Goal: Task Accomplishment & Management: Manage account settings

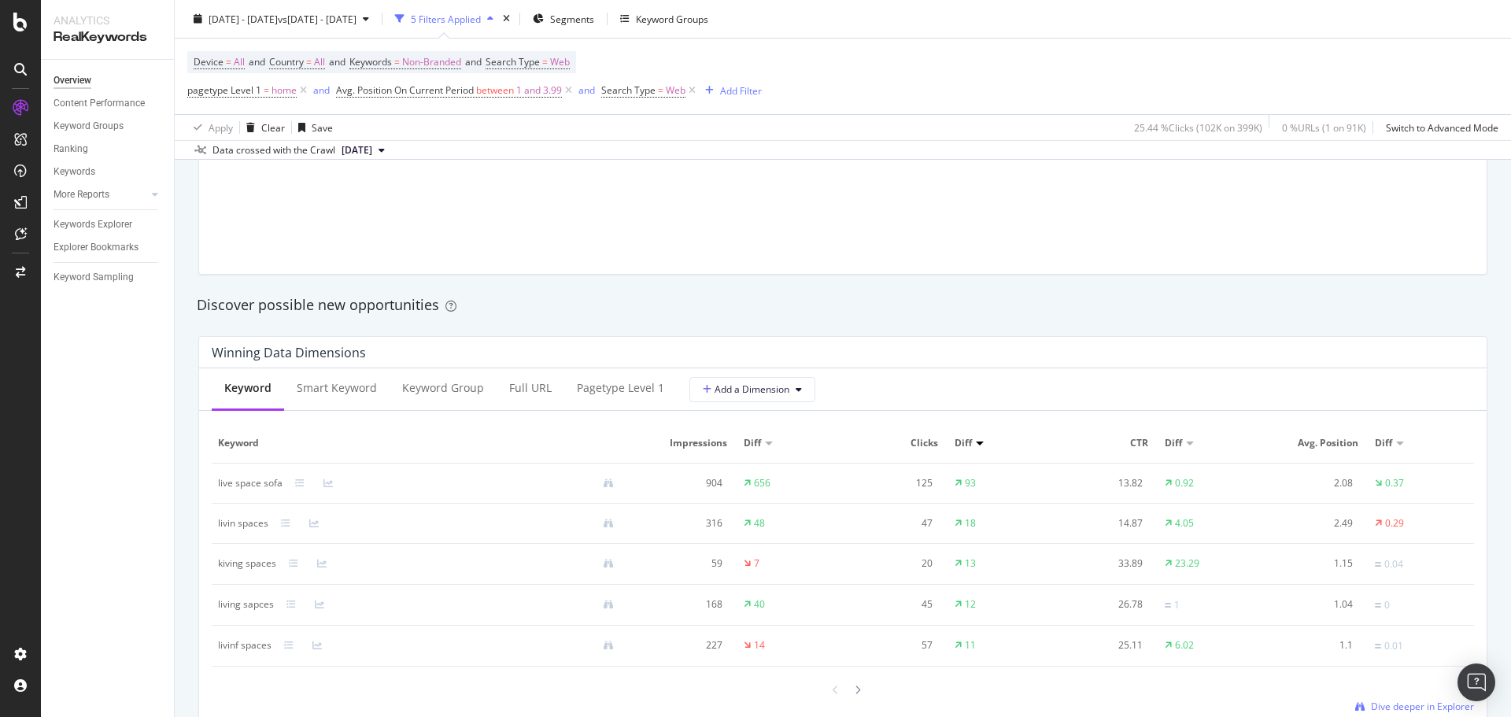
scroll to position [1022, 0]
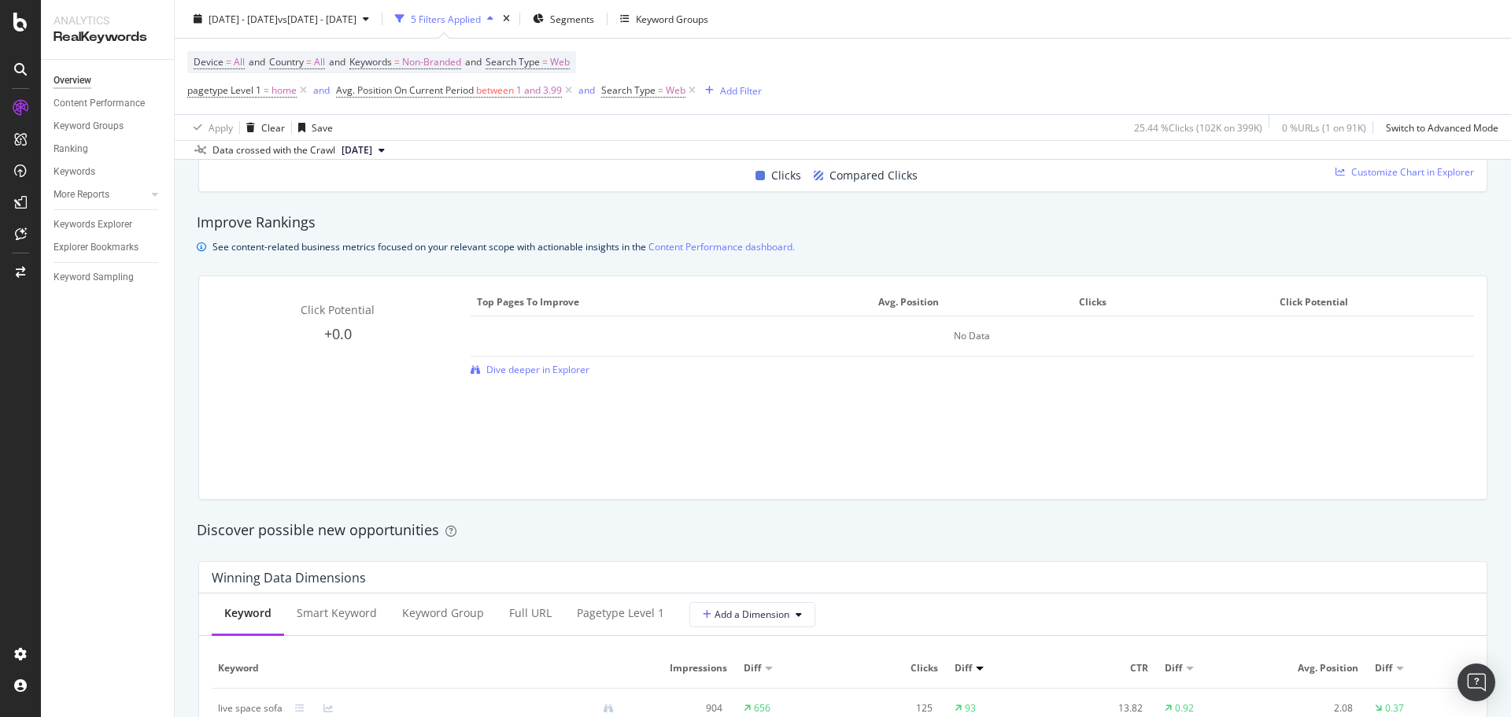
click at [34, 454] on div at bounding box center [21, 368] width 38 height 546
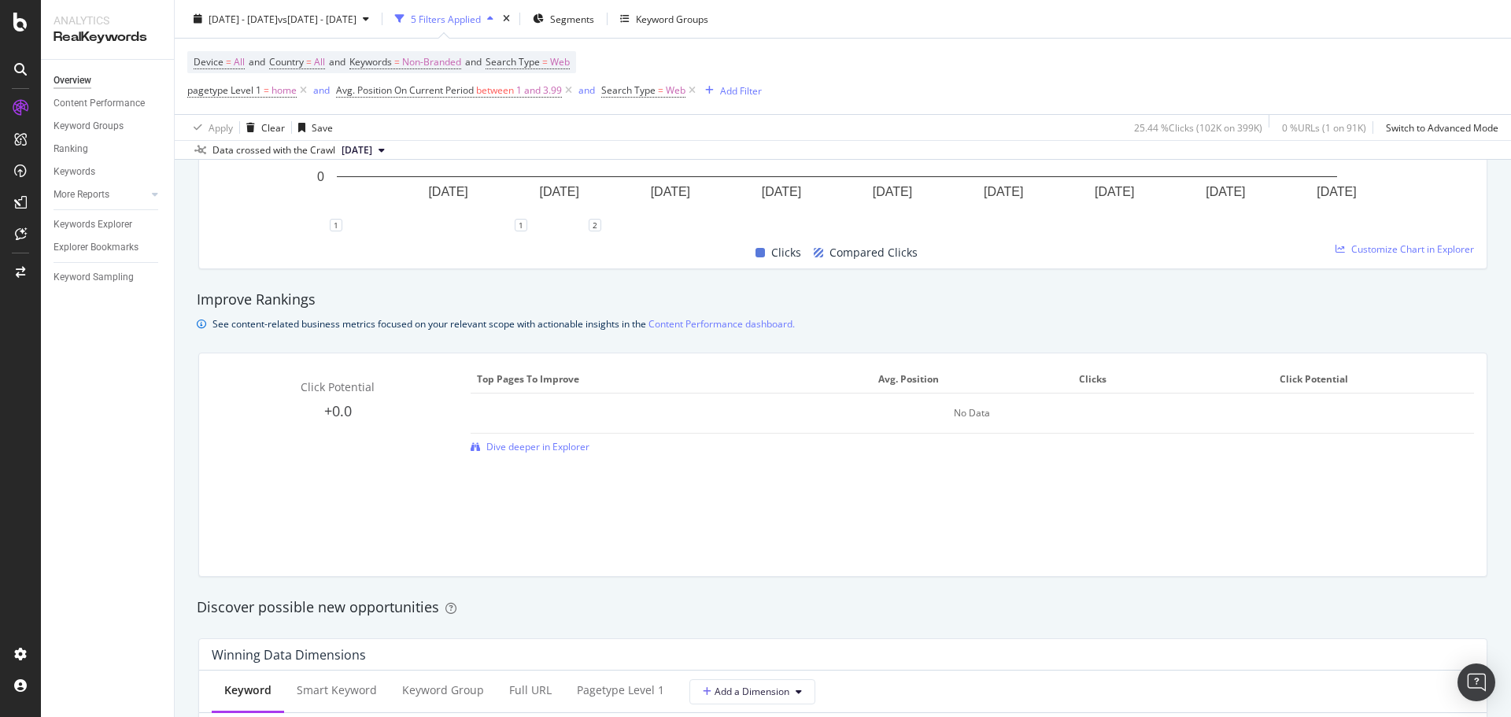
scroll to position [943, 0]
drag, startPoint x: 69, startPoint y: 80, endPoint x: 72, endPoint y: 90, distance: 9.7
click at [69, 80] on div "Overview" at bounding box center [72, 80] width 38 height 17
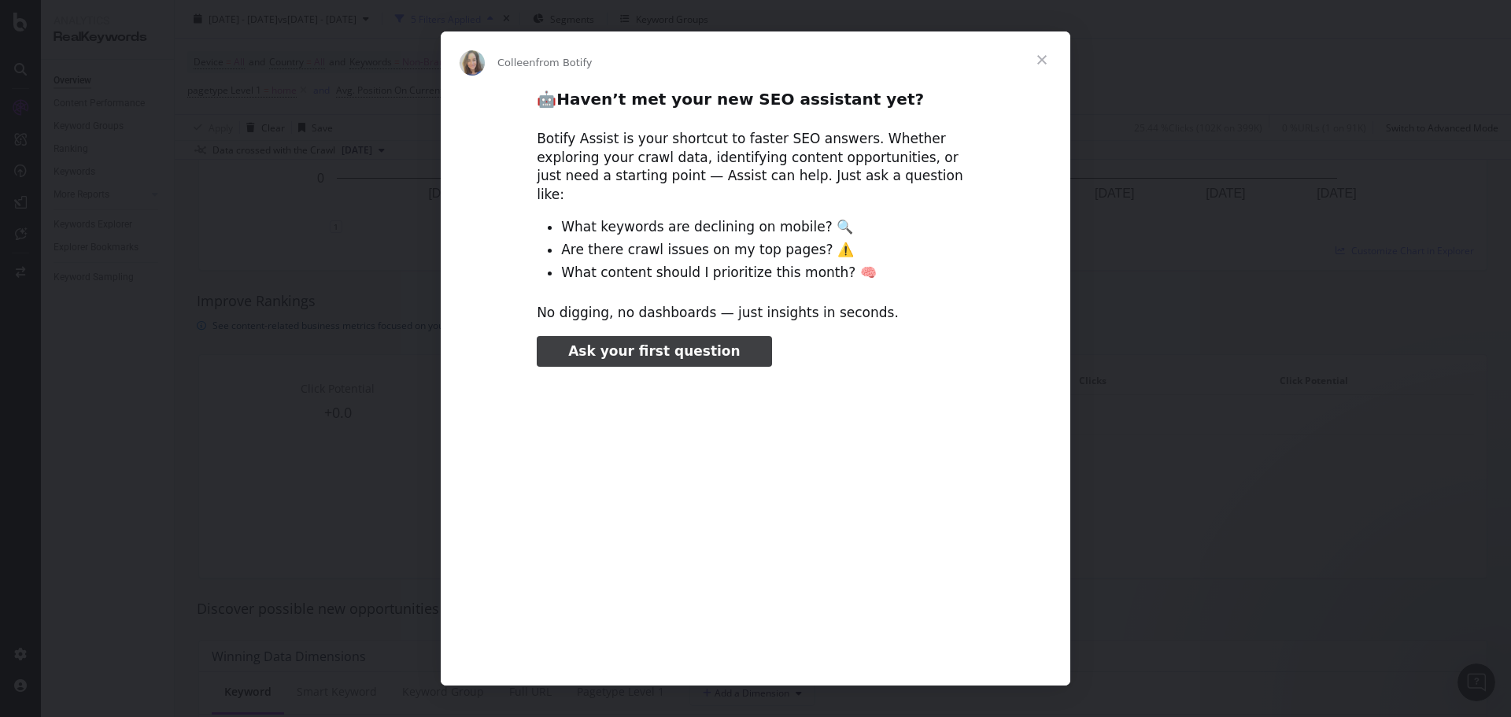
scroll to position [0, 0]
type input "185289"
click at [1042, 51] on span "Close" at bounding box center [1041, 59] width 57 height 57
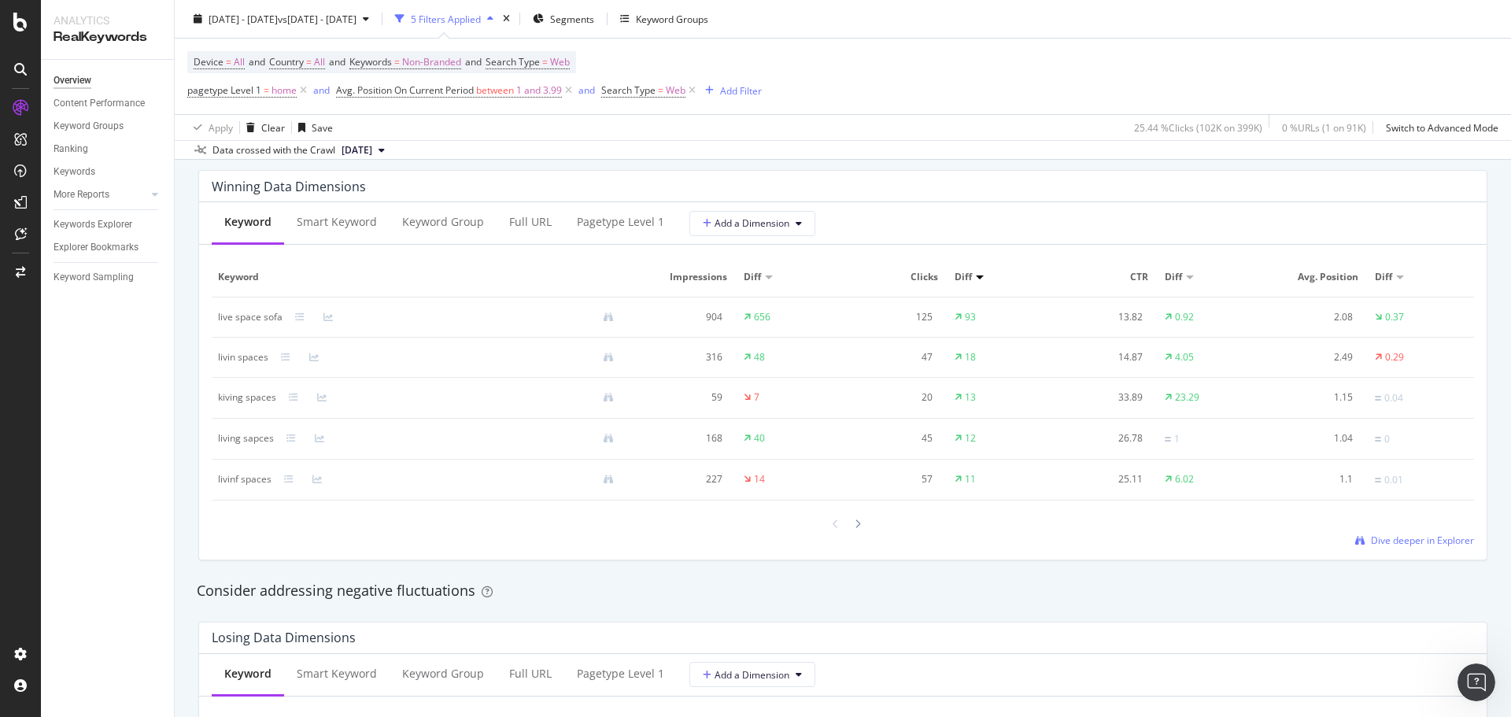
scroll to position [1415, 0]
click at [336, 226] on div "Smart Keyword" at bounding box center [337, 220] width 80 height 16
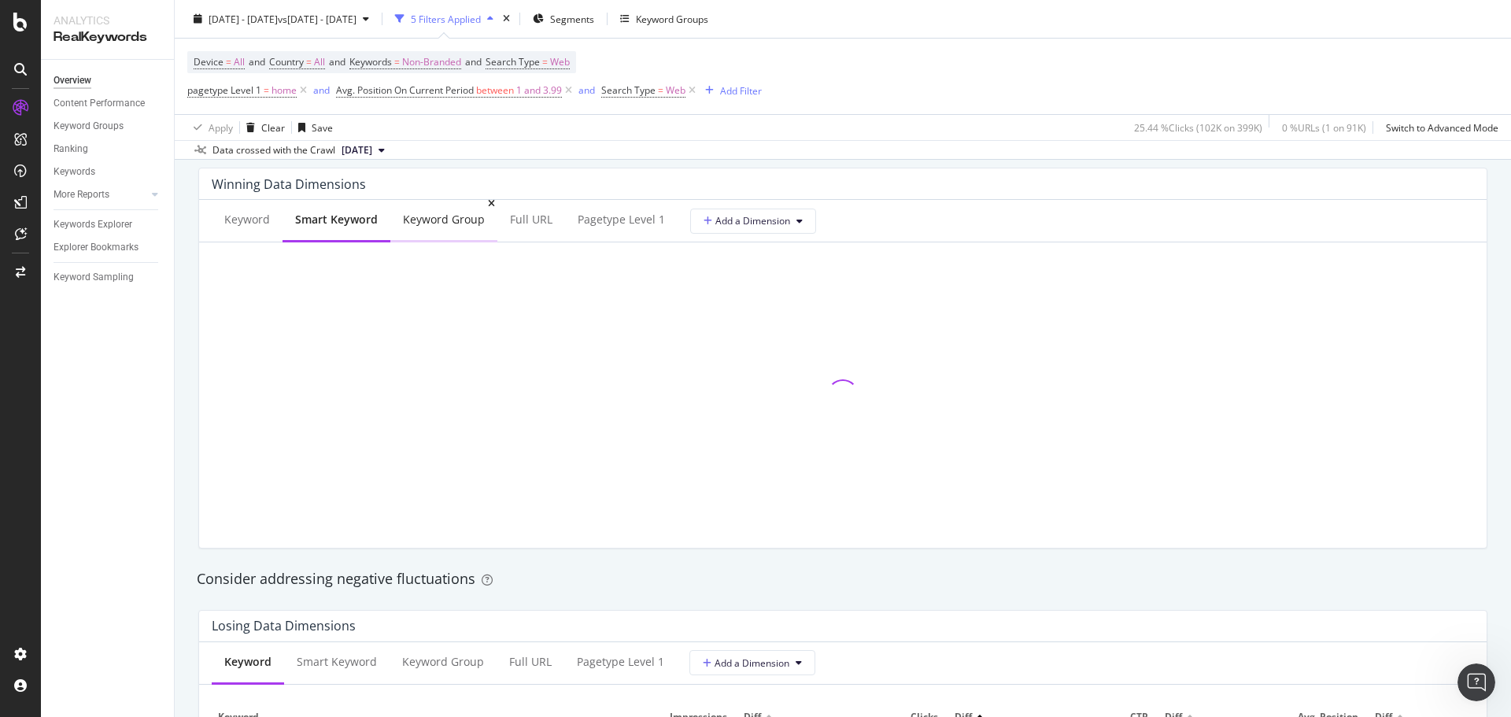
click at [453, 240] on div "Keyword Group" at bounding box center [443, 220] width 107 height 43
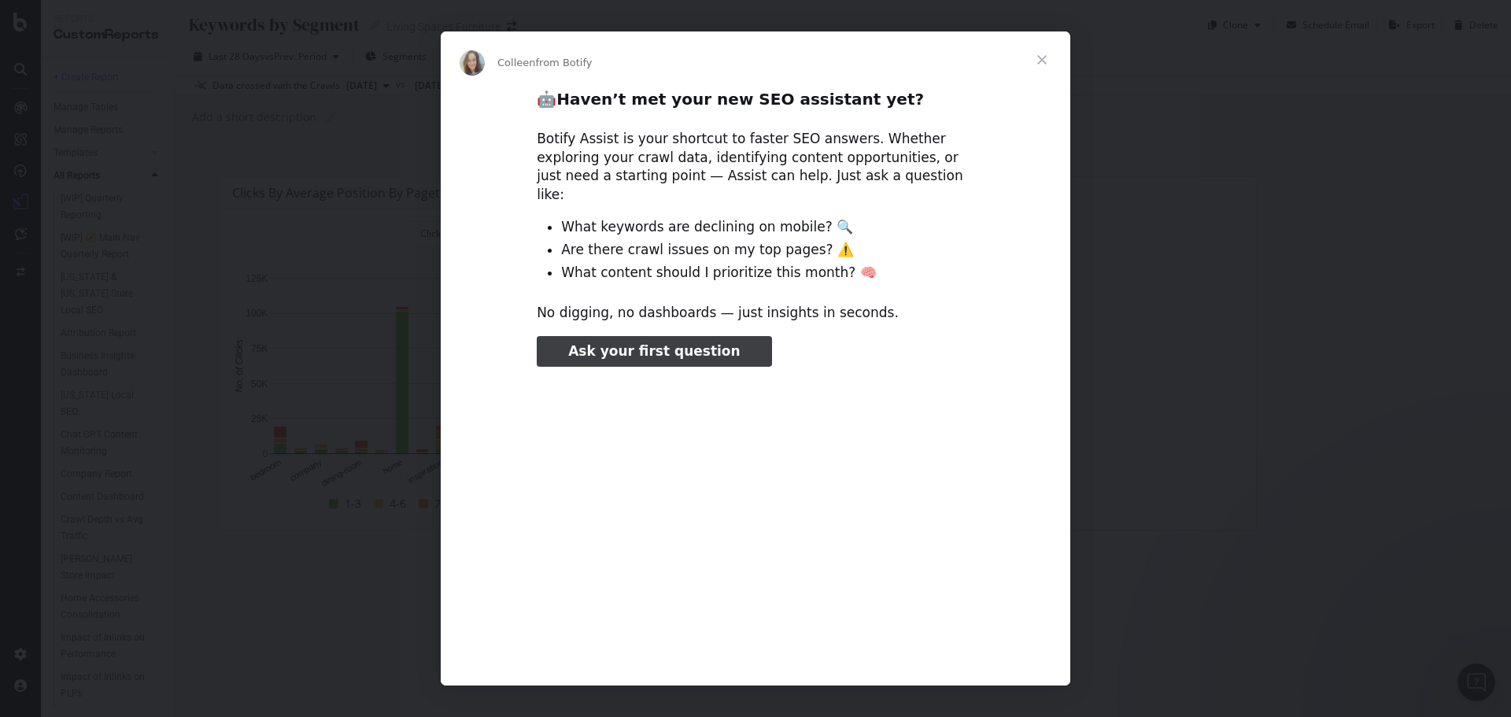
scroll to position [859, 0]
type input "580485"
click at [1043, 50] on span "Close" at bounding box center [1041, 59] width 57 height 57
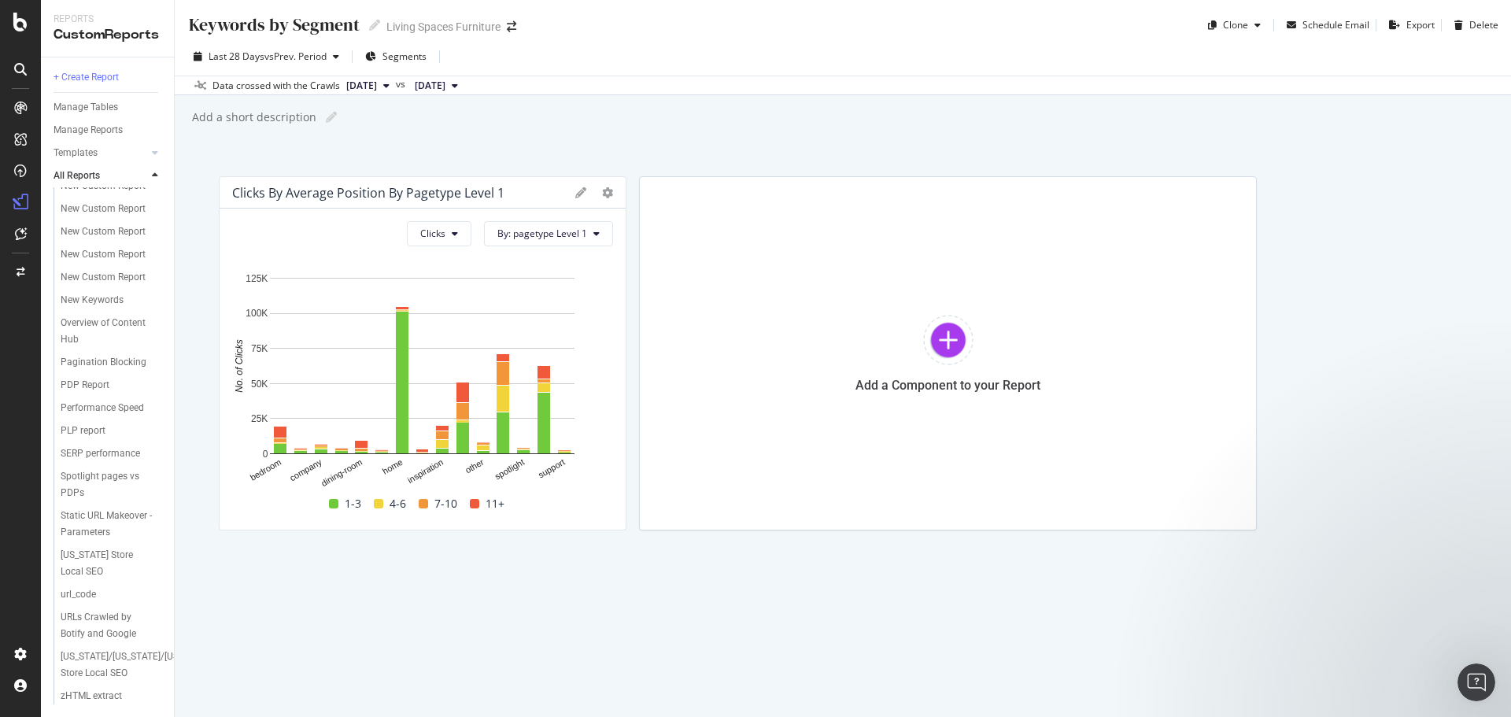
click at [1043, 50] on div "Last 28 Days vs Prev. Period Segments" at bounding box center [843, 59] width 1336 height 31
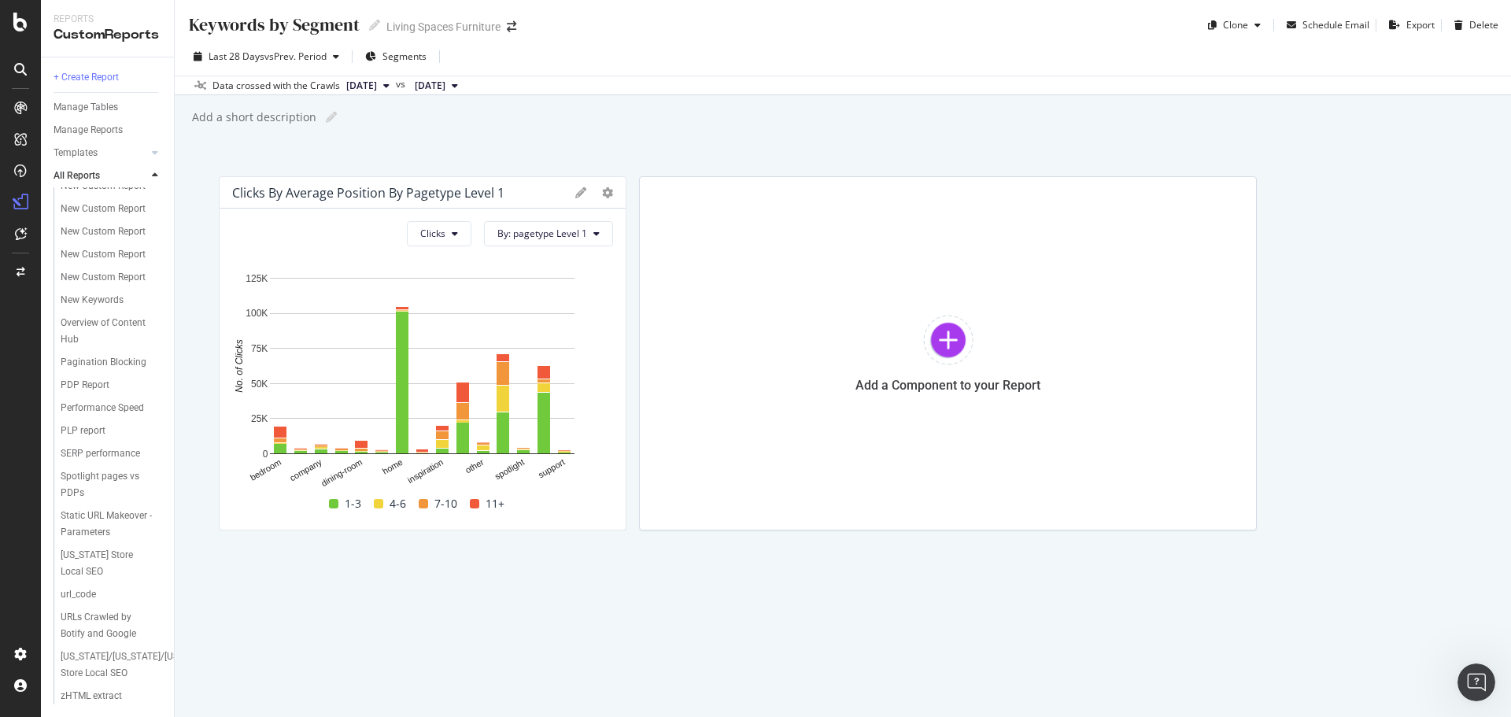
click at [1426, 376] on div "Clicks By Average Position by pagetype Level 1 Clicks By: pagetype Level 1 Hold…" at bounding box center [843, 353] width 1248 height 354
click at [508, 611] on div "Keywords by Segment Keywords by Segment Living Spaces Furniture Clone Schedule …" at bounding box center [843, 358] width 1336 height 717
click at [79, 223] on div "New Custom Report" at bounding box center [103, 231] width 85 height 17
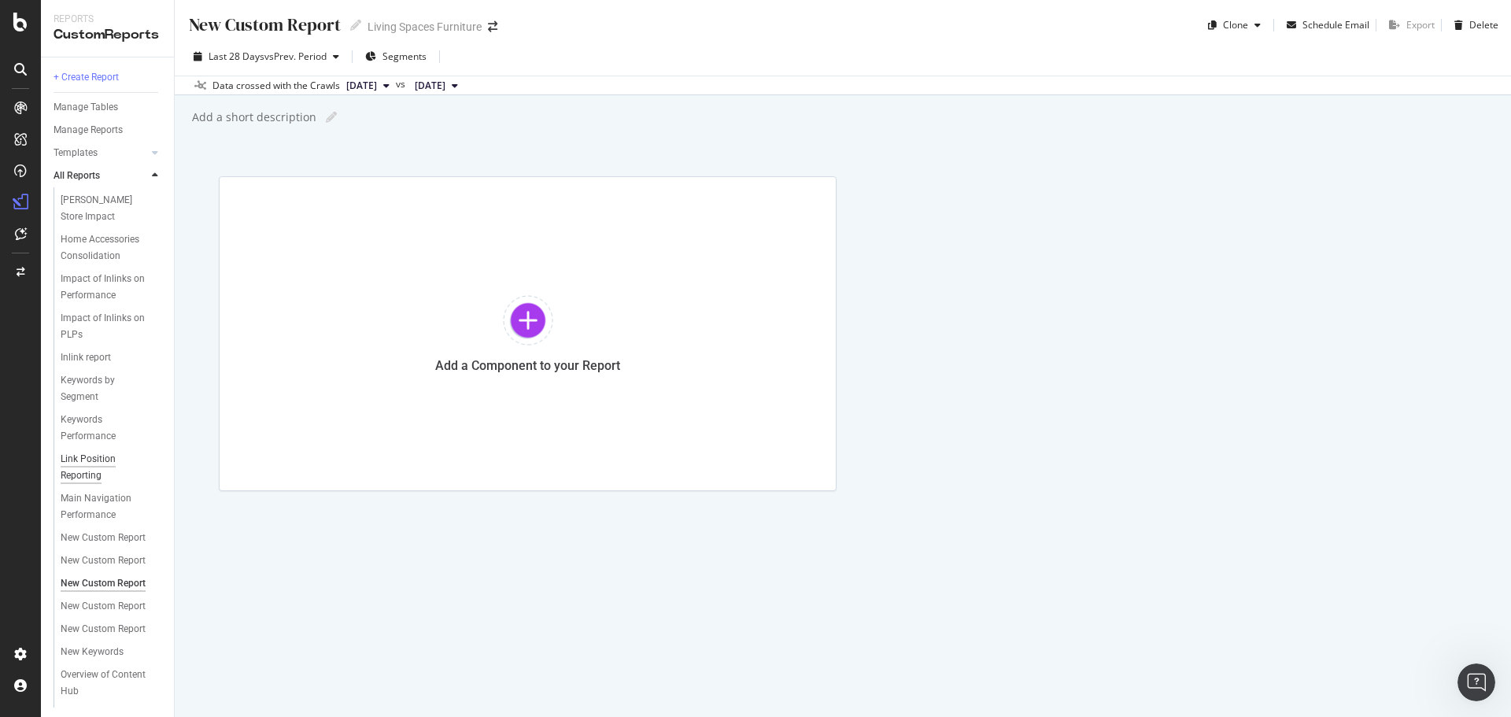
scroll to position [387, 0]
click at [79, 563] on div "New Custom Report" at bounding box center [103, 555] width 85 height 17
click at [1467, 16] on div "Delete" at bounding box center [1473, 25] width 50 height 24
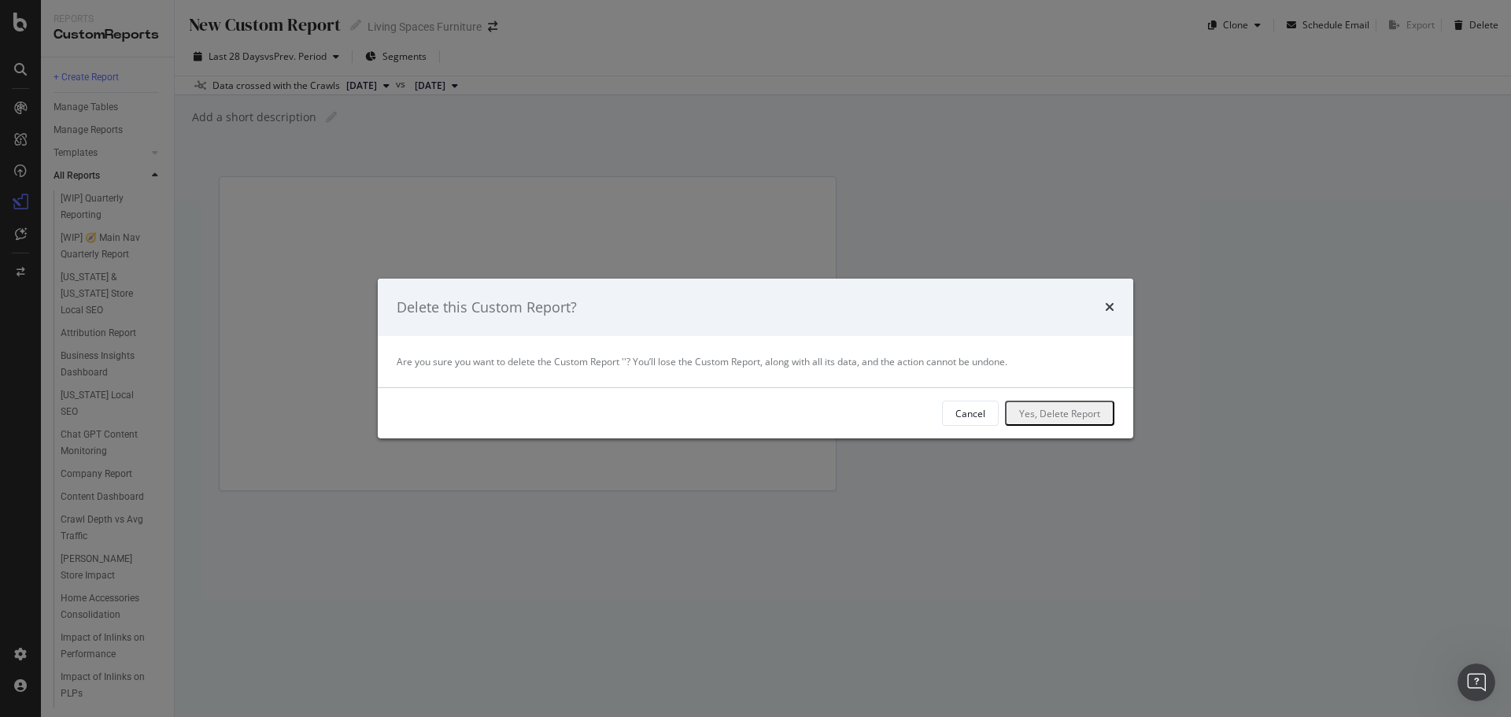
click at [1019, 423] on div "Yes, Delete Report" at bounding box center [1059, 413] width 81 height 20
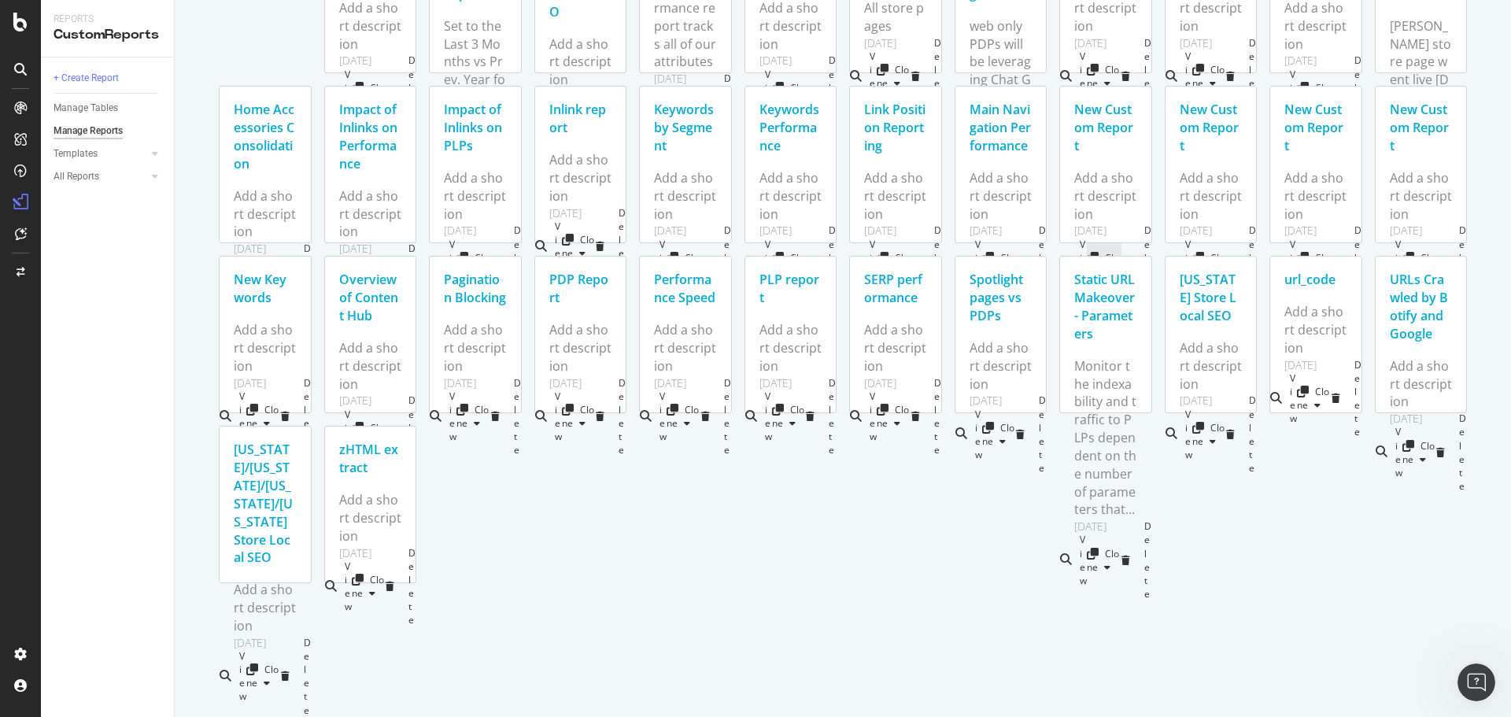
scroll to position [629, 0]
click at [1074, 155] on div "New Custom Report" at bounding box center [1105, 128] width 63 height 54
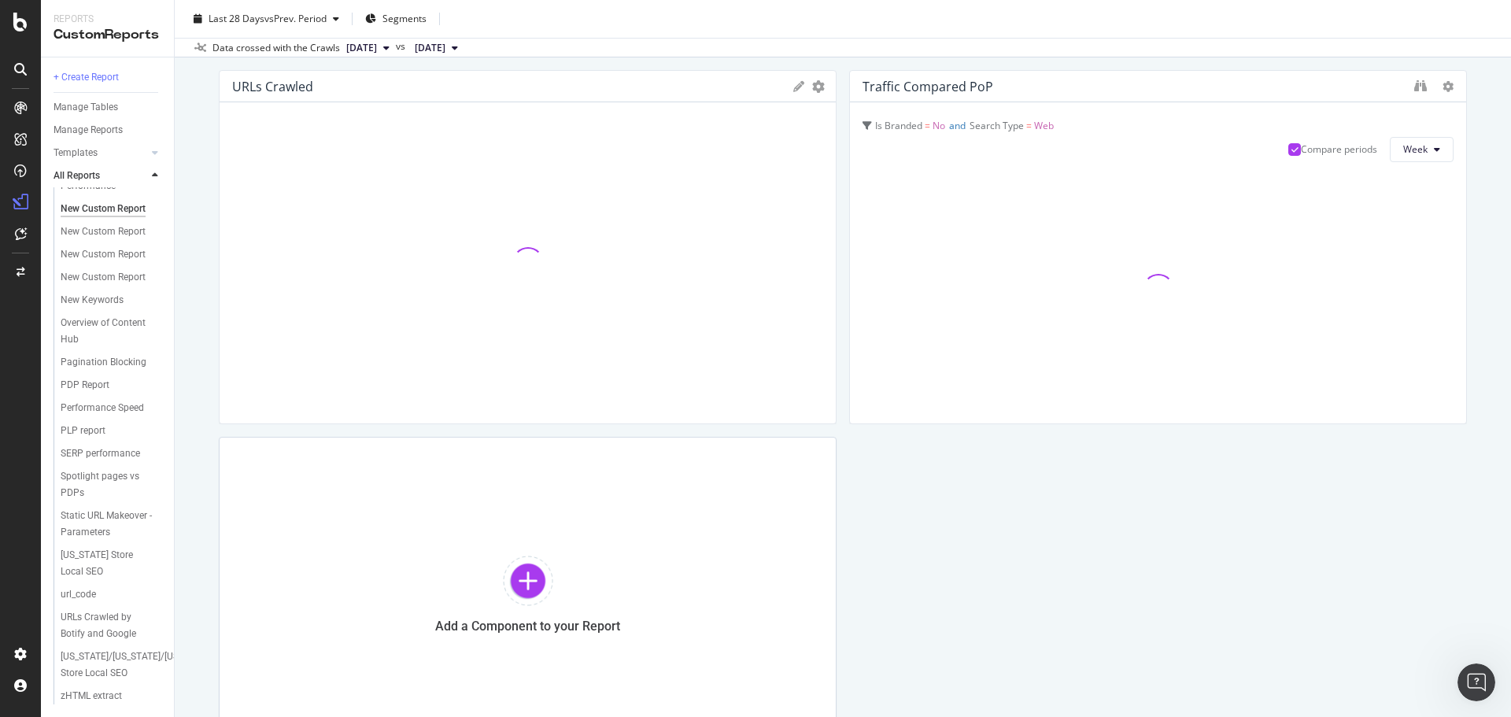
scroll to position [79, 0]
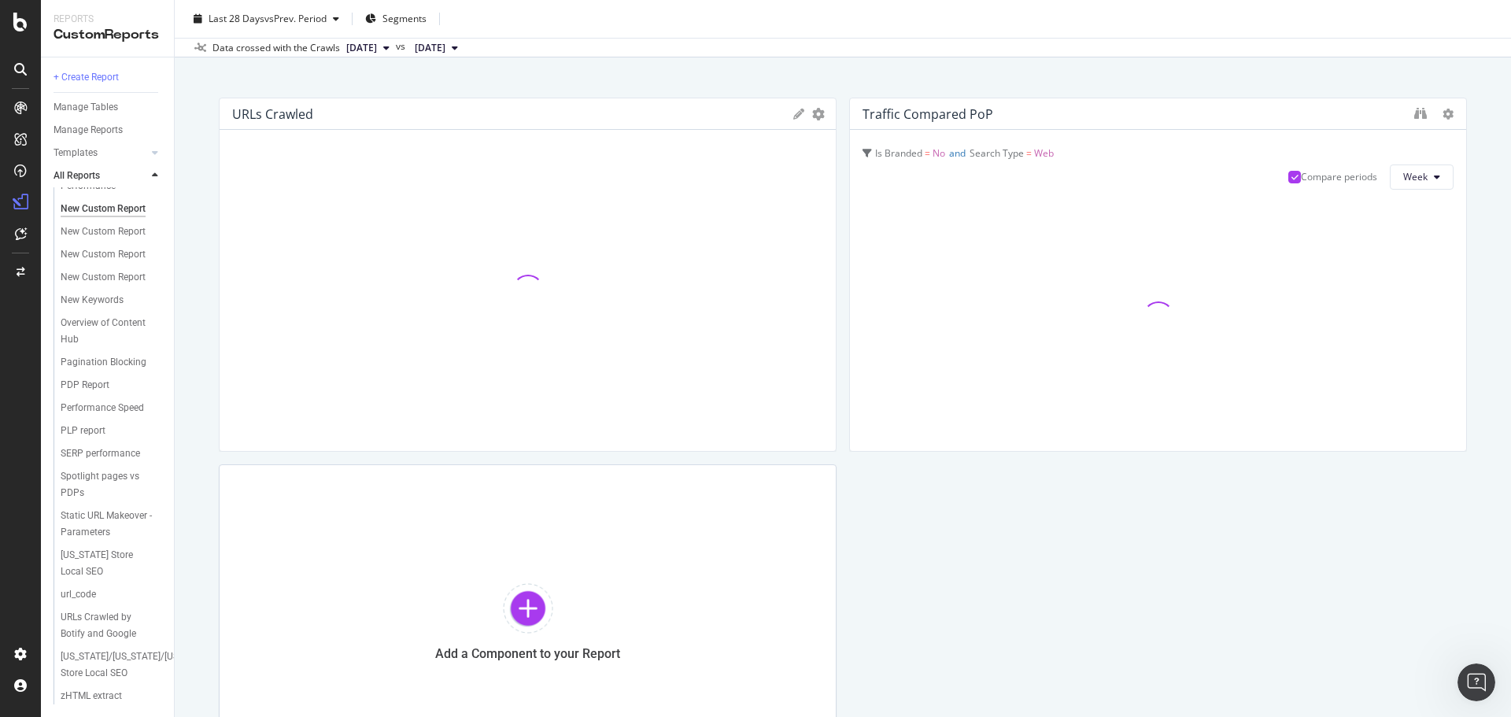
click at [1301, 497] on div "URLs Crawled Export as CSV Delete Add to Custom Report Traffic Compared PoP Is …" at bounding box center [843, 438] width 1248 height 681
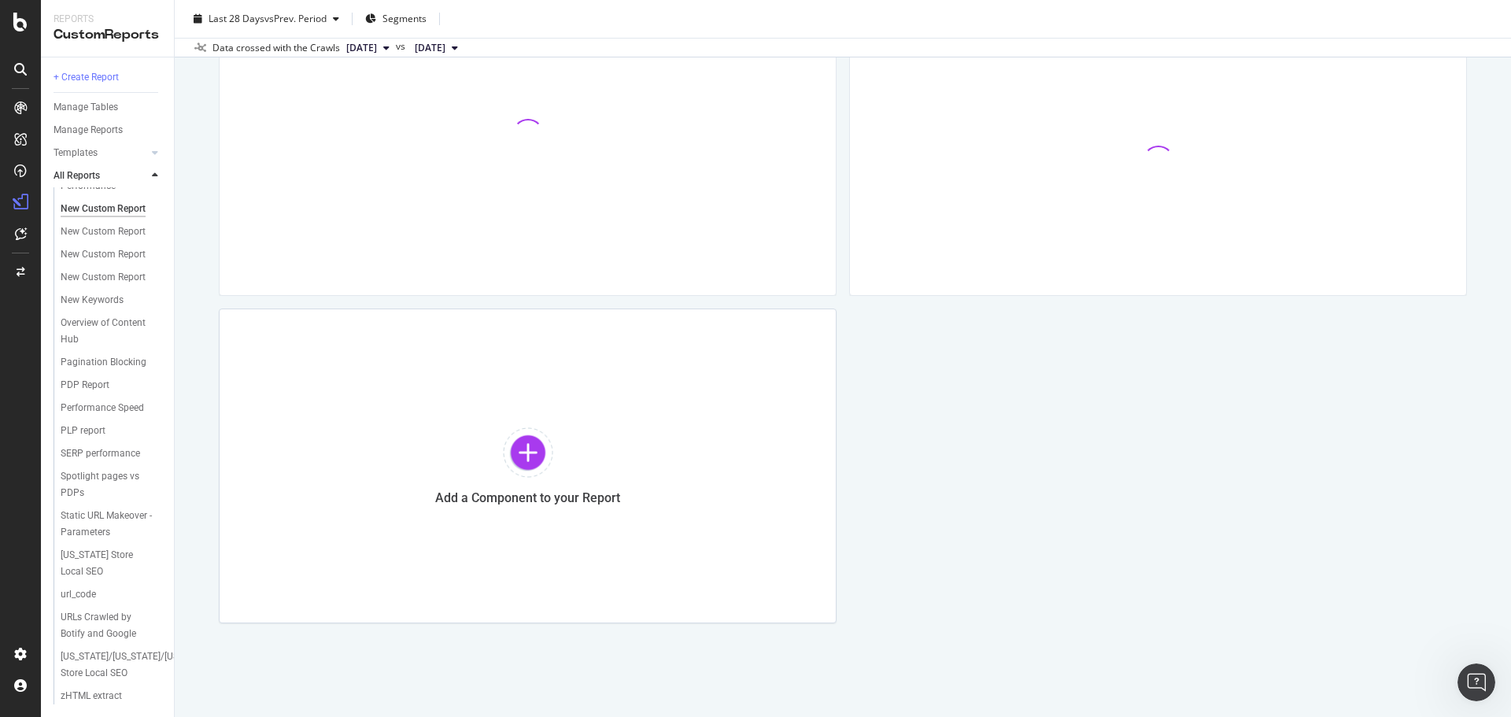
scroll to position [240, 0]
click at [212, 284] on div "New Custom Report New Custom Report Living Spaces Furniture Clone Schedule Emai…" at bounding box center [843, 358] width 1336 height 717
click at [208, 287] on div "New Custom Report New Custom Report Living Spaces Furniture Clone Schedule Emai…" at bounding box center [843, 358] width 1336 height 717
click at [1151, 431] on div "URLs Crawled Export as CSV Delete Add to Custom Report # 20250924 20250926 2025…" at bounding box center [843, 276] width 1248 height 681
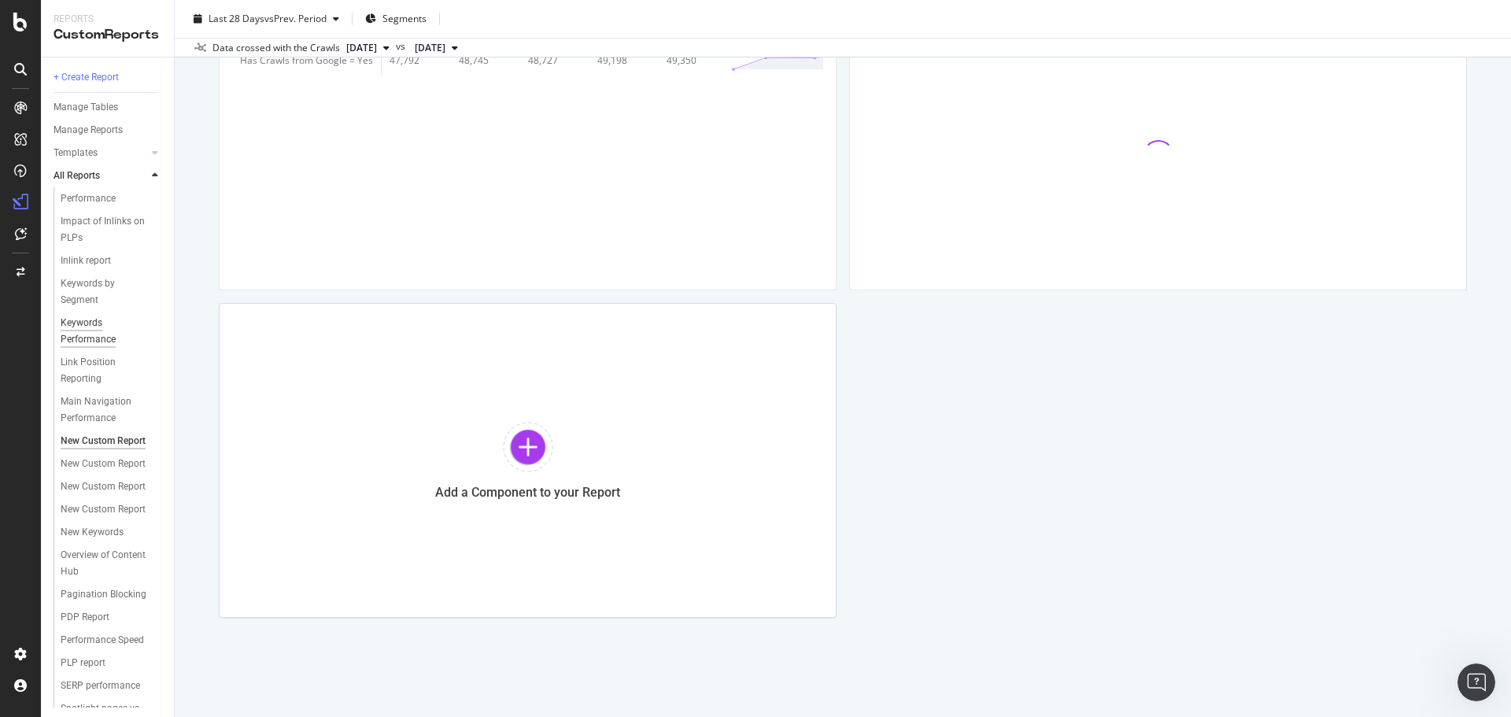
scroll to position [708, 0]
click at [88, 286] on div "New Custom Report" at bounding box center [103, 277] width 85 height 17
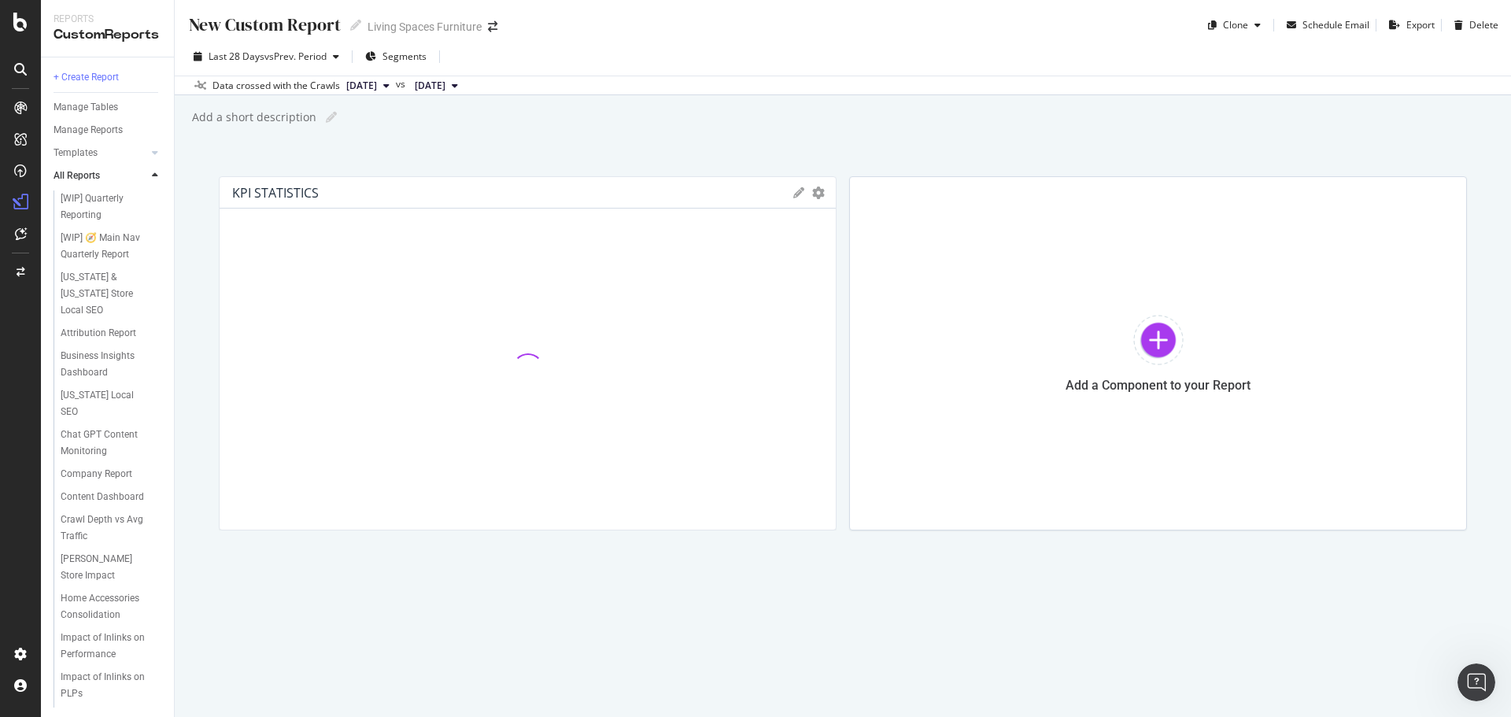
click at [1318, 126] on div "Add a short description Add a short description" at bounding box center [850, 117] width 1320 height 24
click at [90, 387] on div "California Local SEO" at bounding box center [104, 403] width 87 height 33
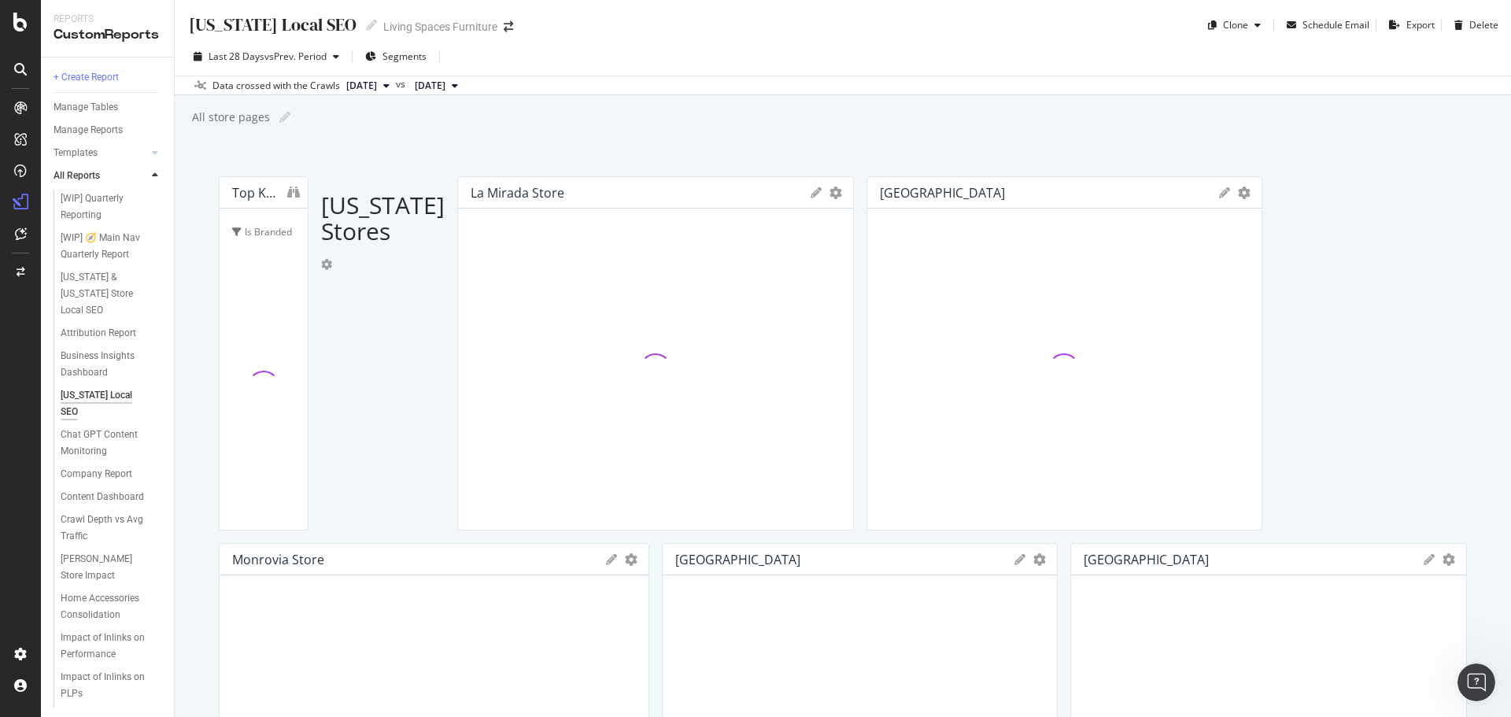
click at [208, 310] on div "California Local SEO California Local SEO Living Spaces Furniture Clone Schedul…" at bounding box center [843, 358] width 1336 height 717
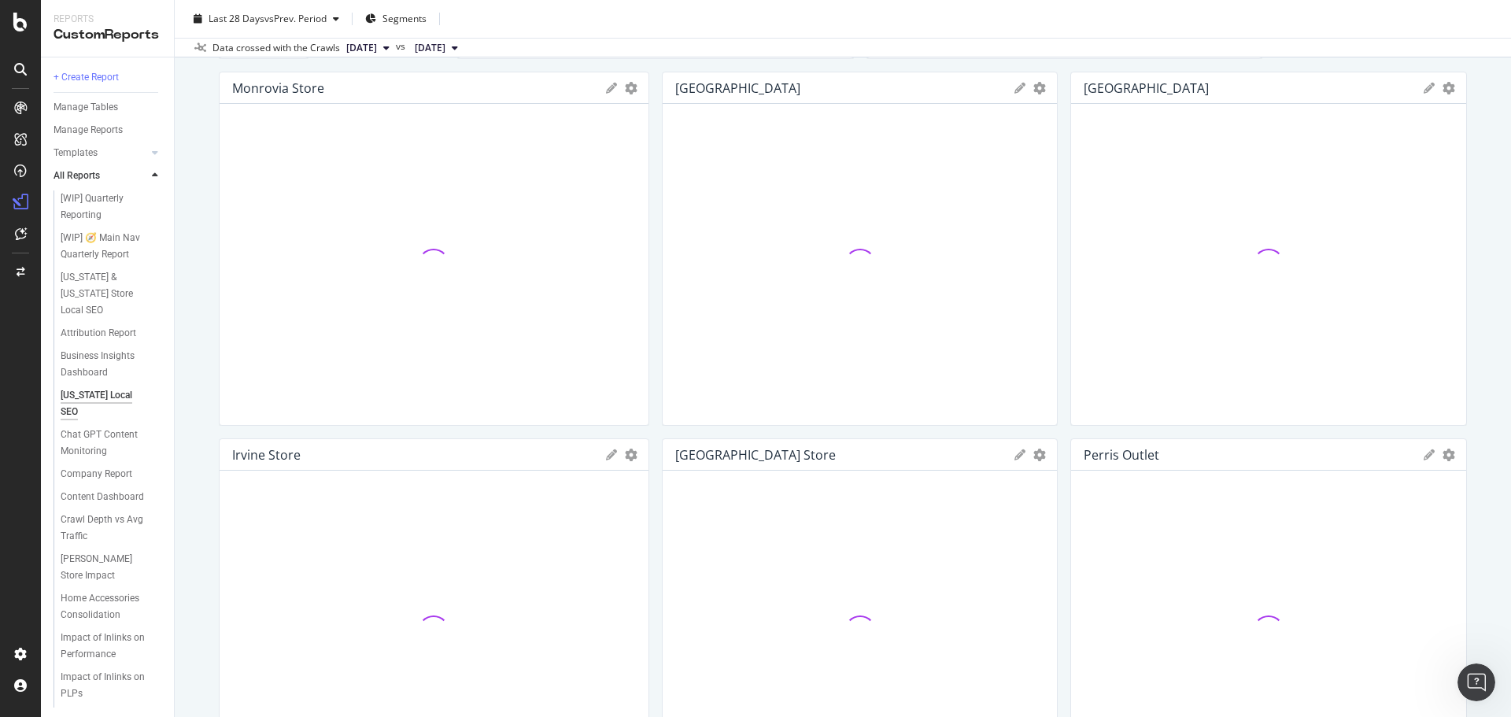
scroll to position [472, 0]
click at [208, 453] on div "California Local SEO California Local SEO Living Spaces Furniture Clone Schedul…" at bounding box center [843, 358] width 1336 height 717
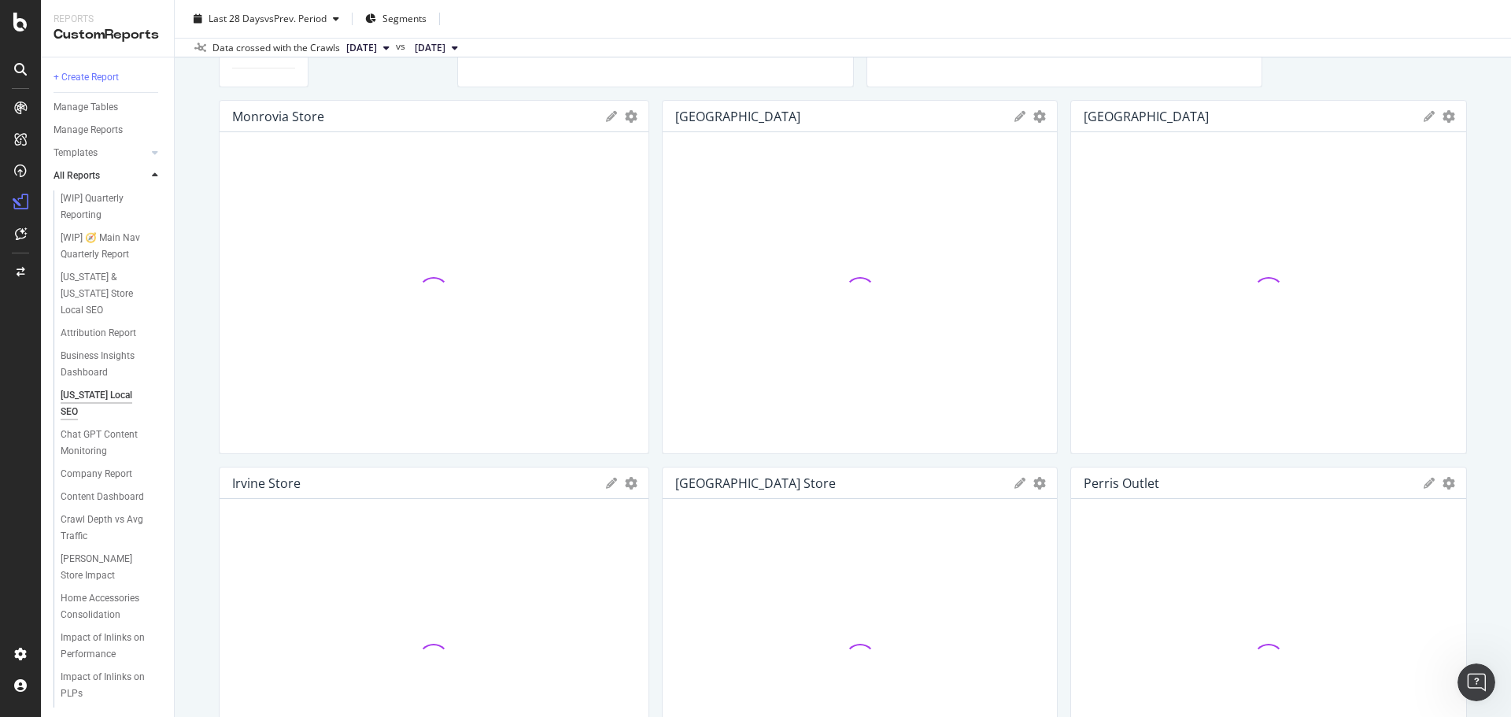
scroll to position [393, 0]
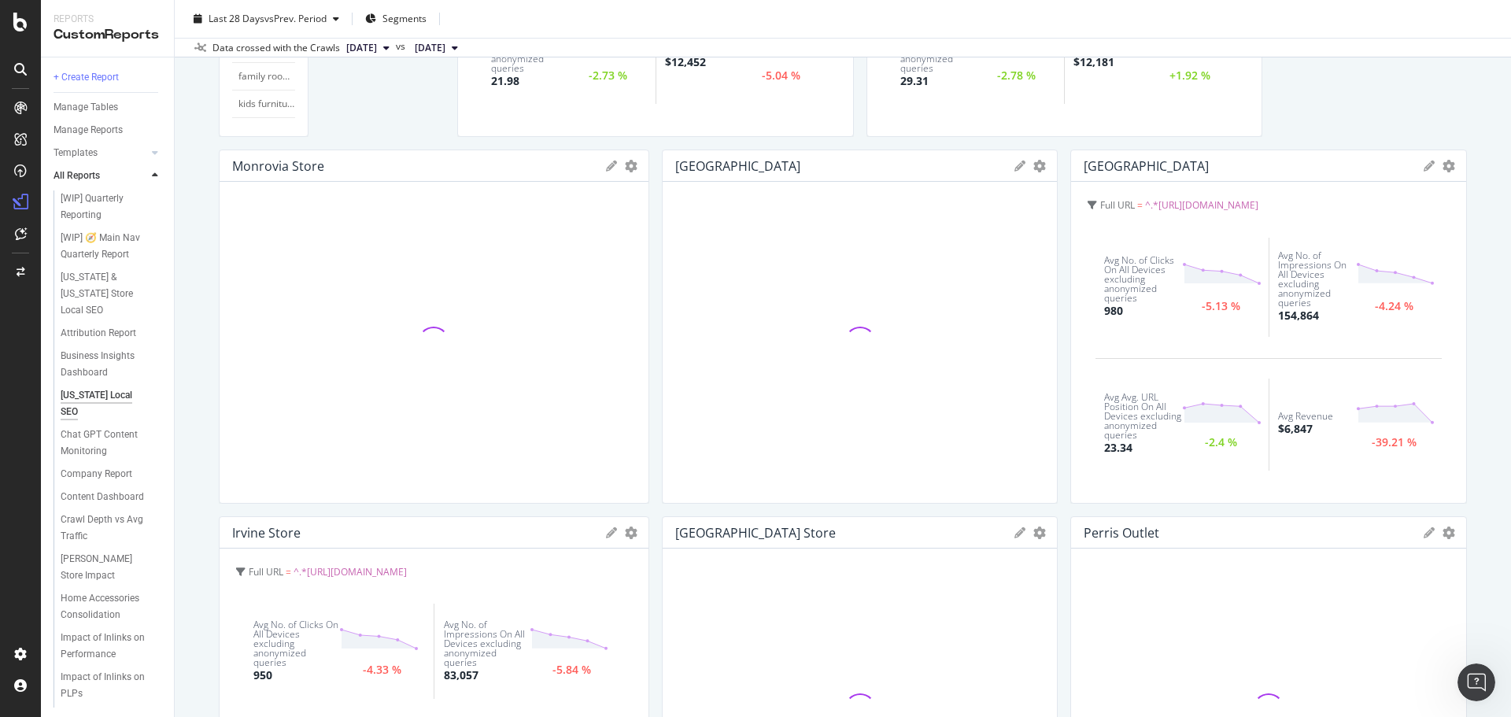
click at [205, 342] on div "California Local SEO California Local SEO Living Spaces Furniture Clone Schedul…" at bounding box center [843, 358] width 1336 height 717
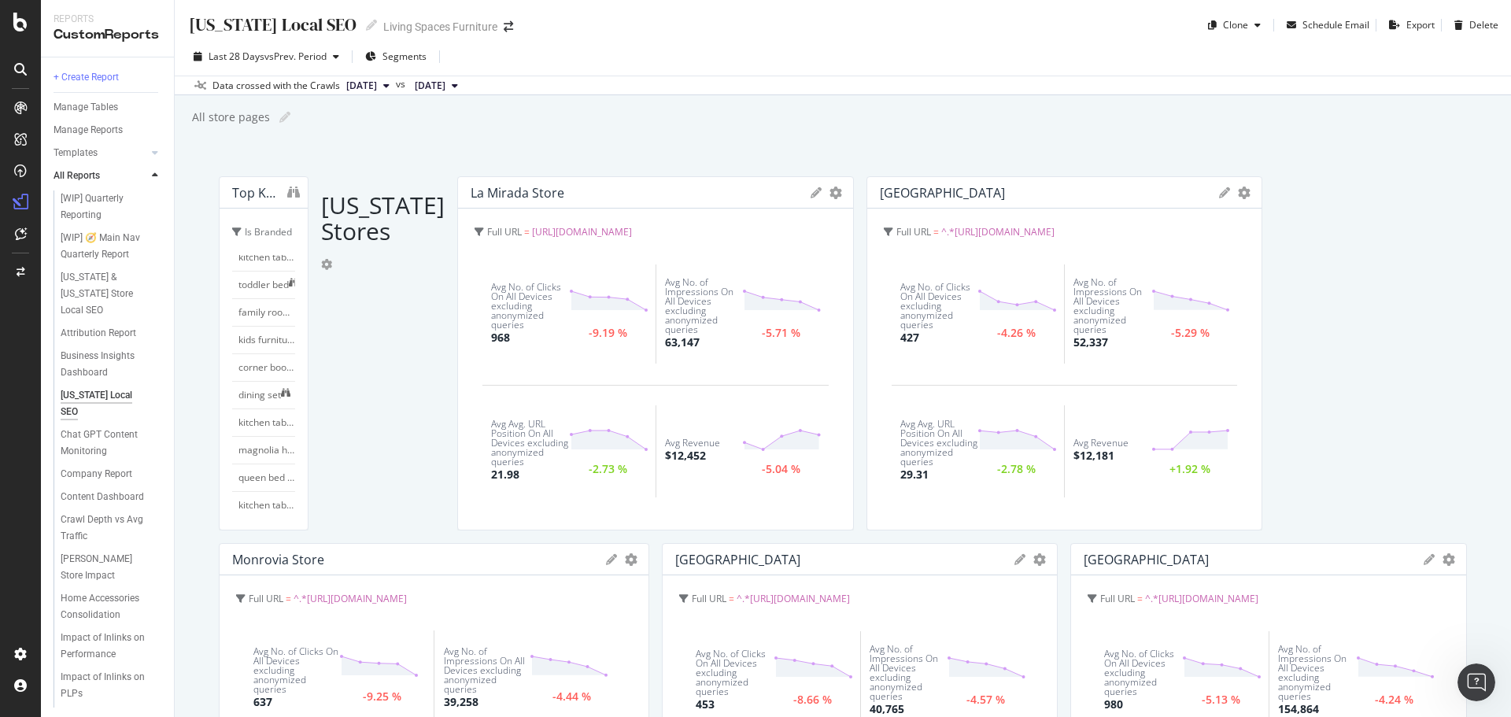
scroll to position [0, 0]
click at [761, 101] on div "California Local SEO California Local SEO Living Spaces Furniture Clone Schedul…" at bounding box center [843, 358] width 1336 height 717
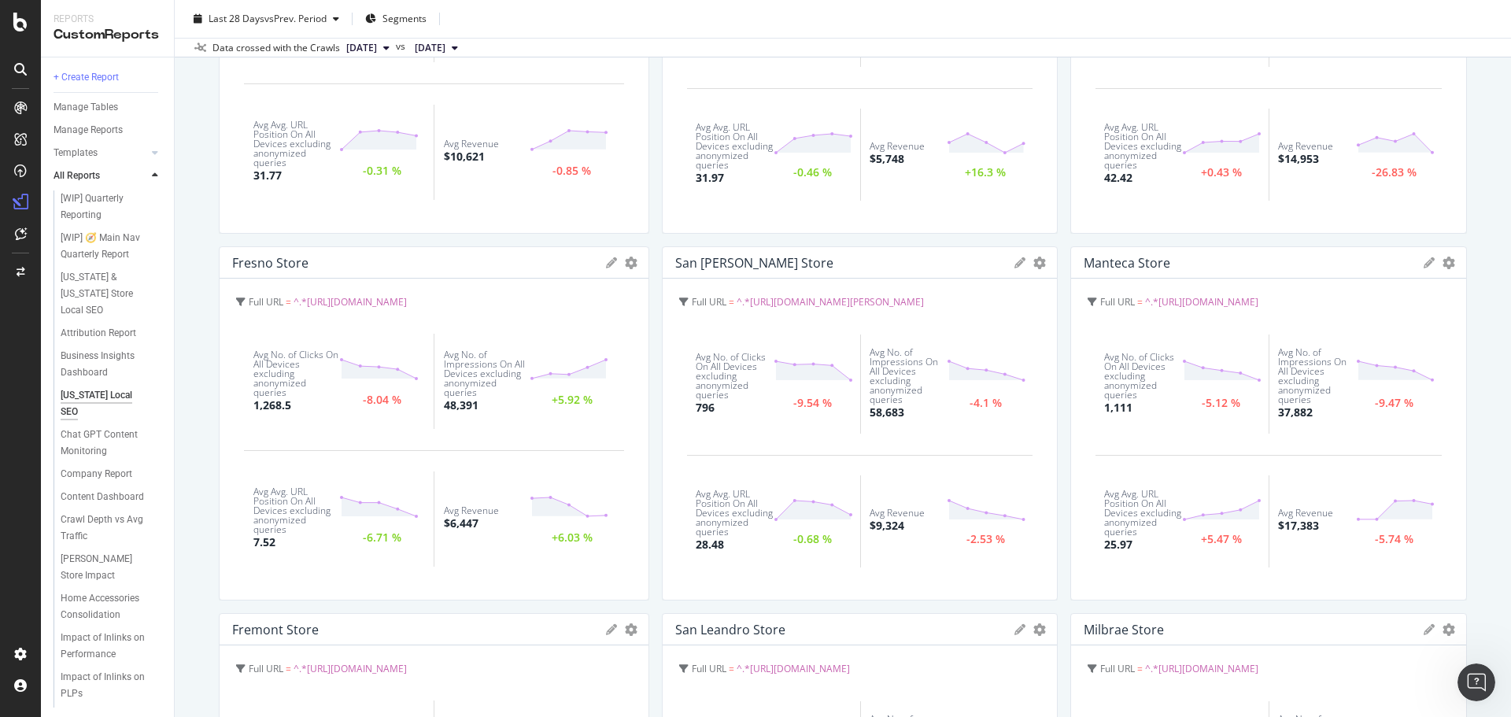
scroll to position [1416, 0]
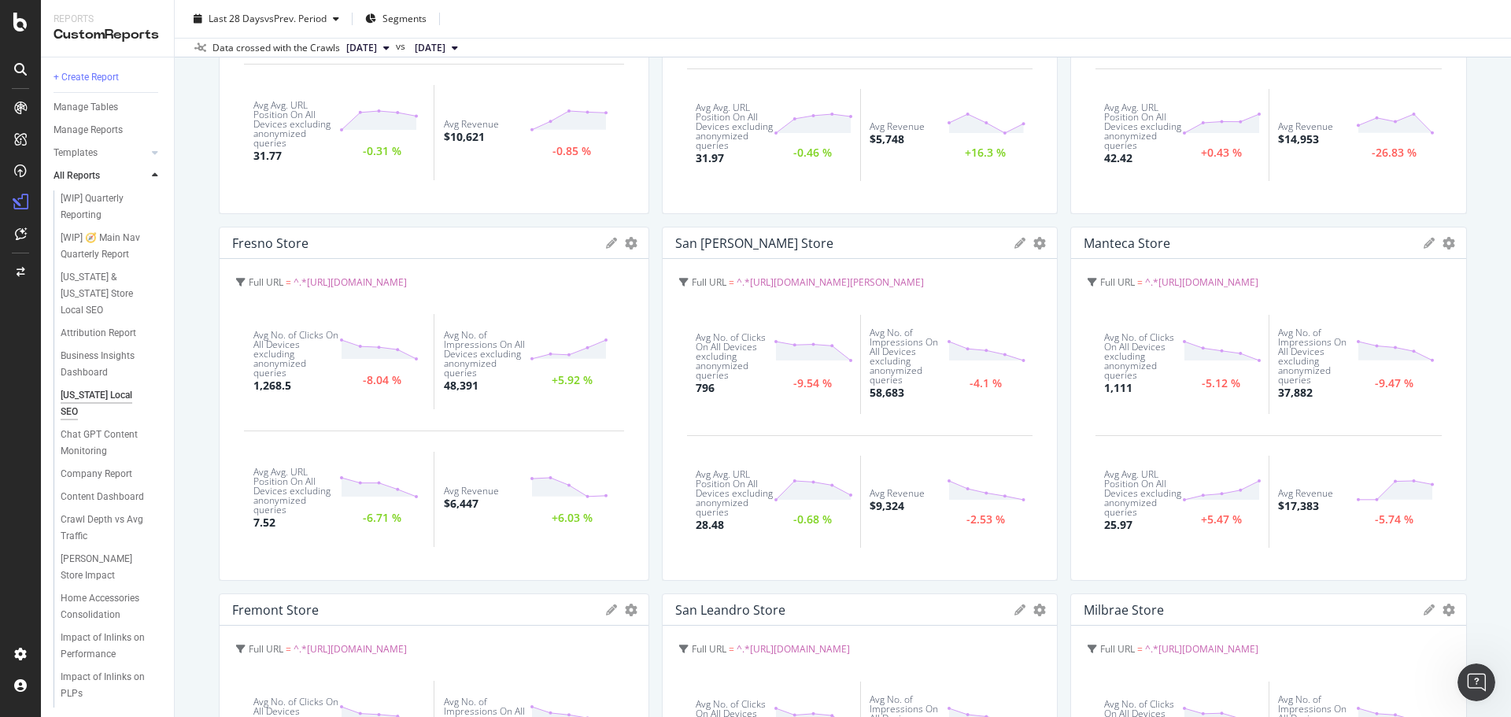
click at [1486, 240] on div "California Local SEO California Local SEO Living Spaces Furniture Clone Schedul…" at bounding box center [843, 358] width 1336 height 717
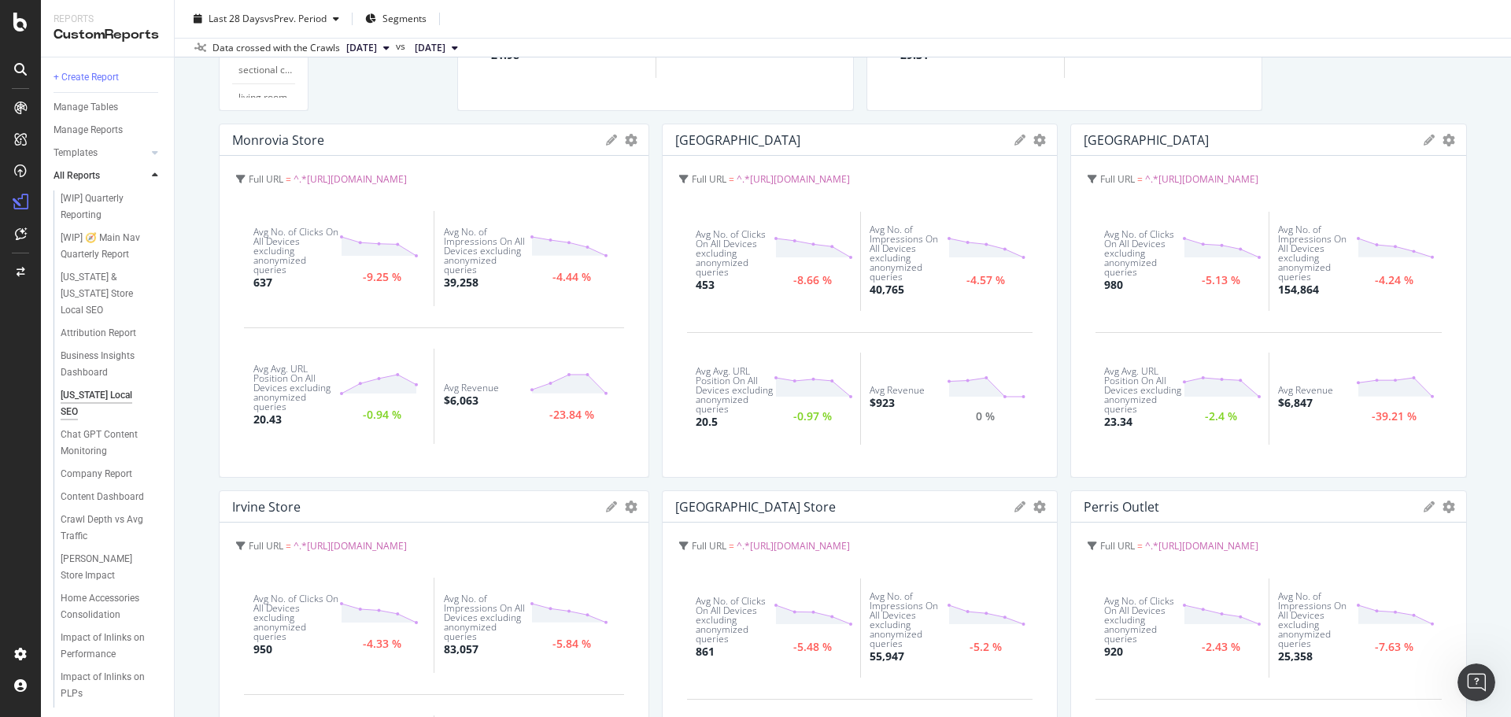
scroll to position [105, 0]
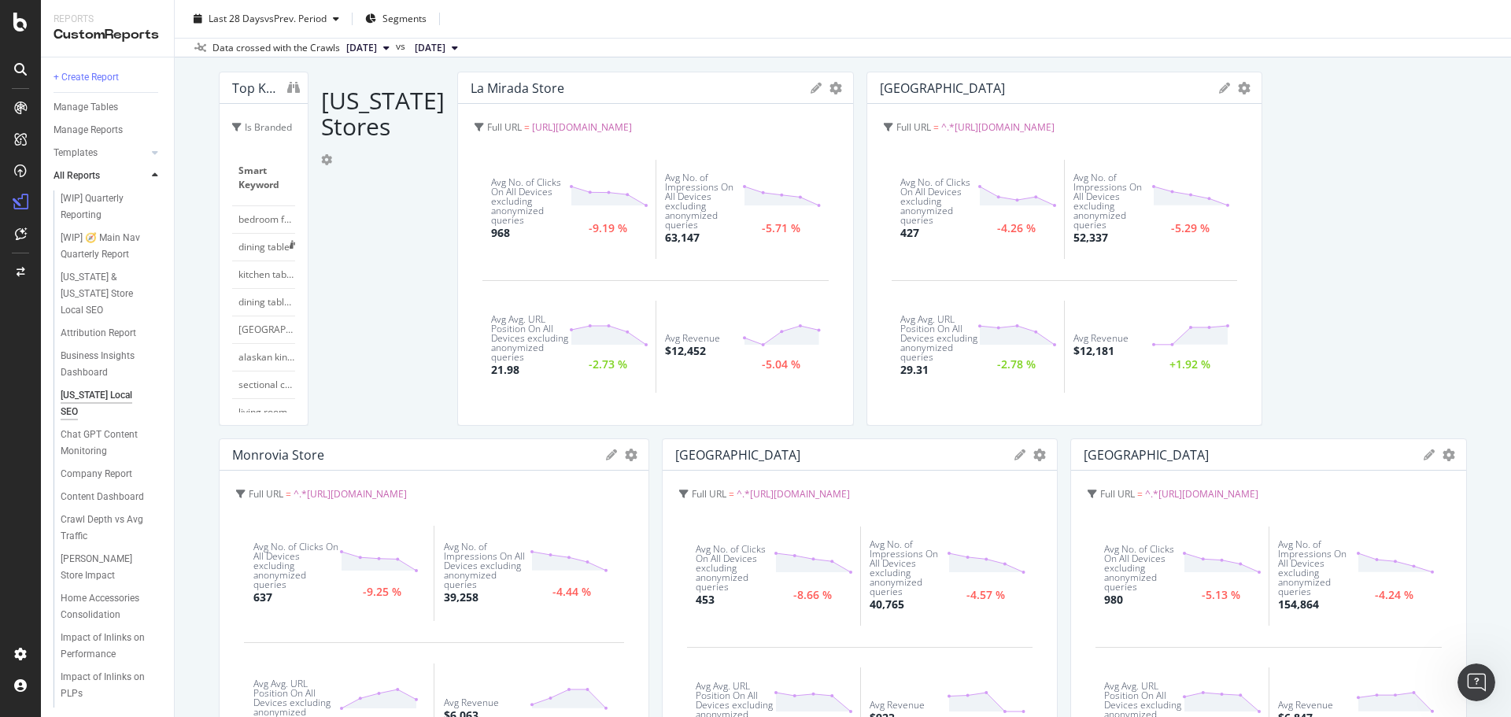
click at [1470, 458] on div "California Local SEO California Local SEO Living Spaces Furniture Clone Schedul…" at bounding box center [843, 358] width 1336 height 717
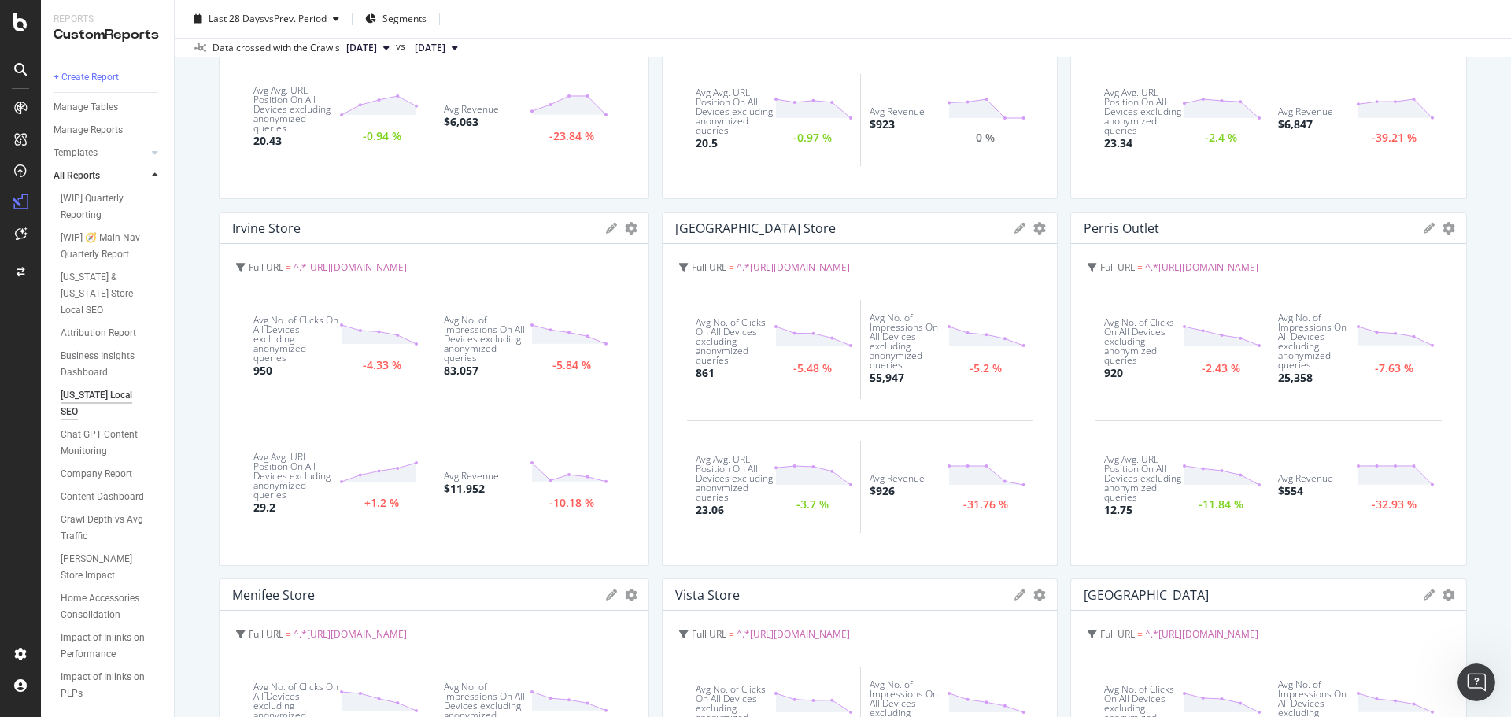
scroll to position [734, 0]
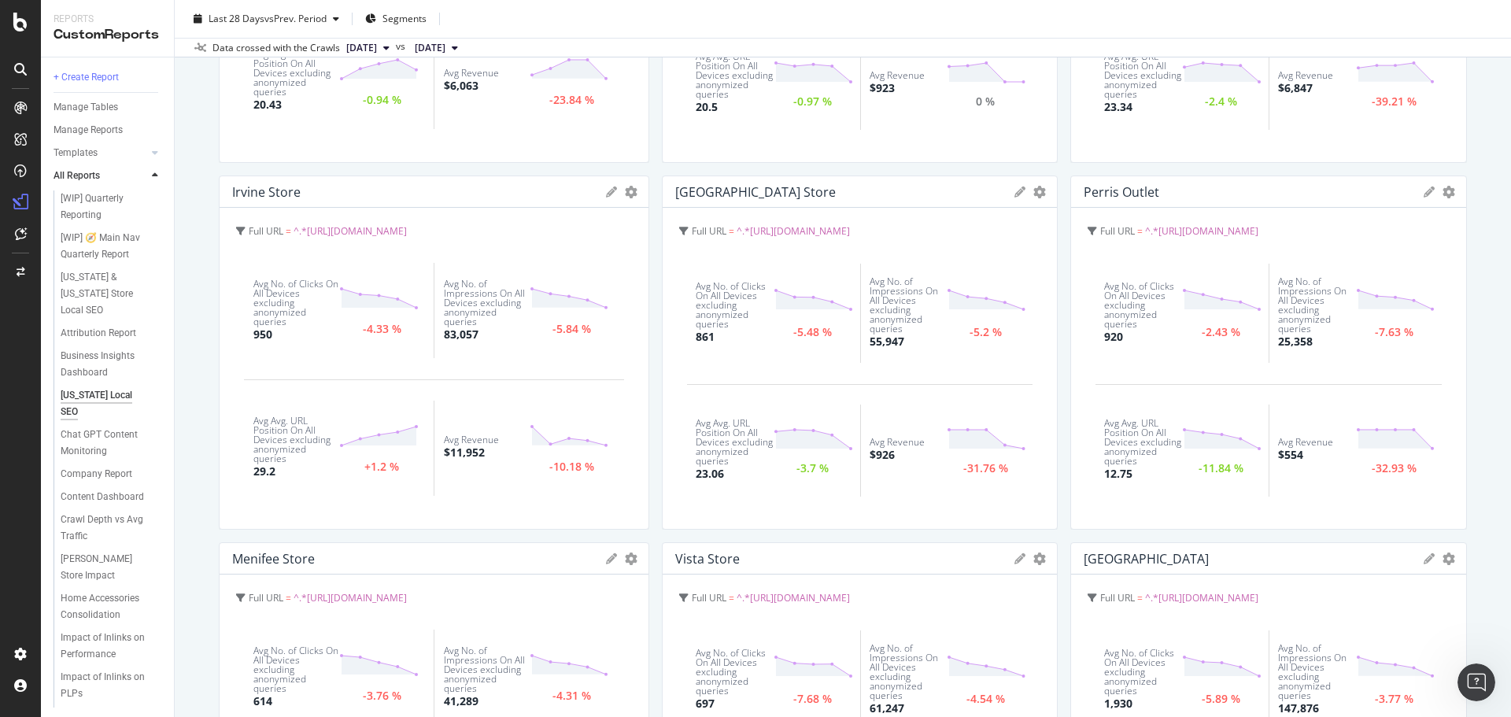
click at [1481, 378] on div "California Local SEO California Local SEO Living Spaces Furniture Clone Schedul…" at bounding box center [843, 358] width 1336 height 717
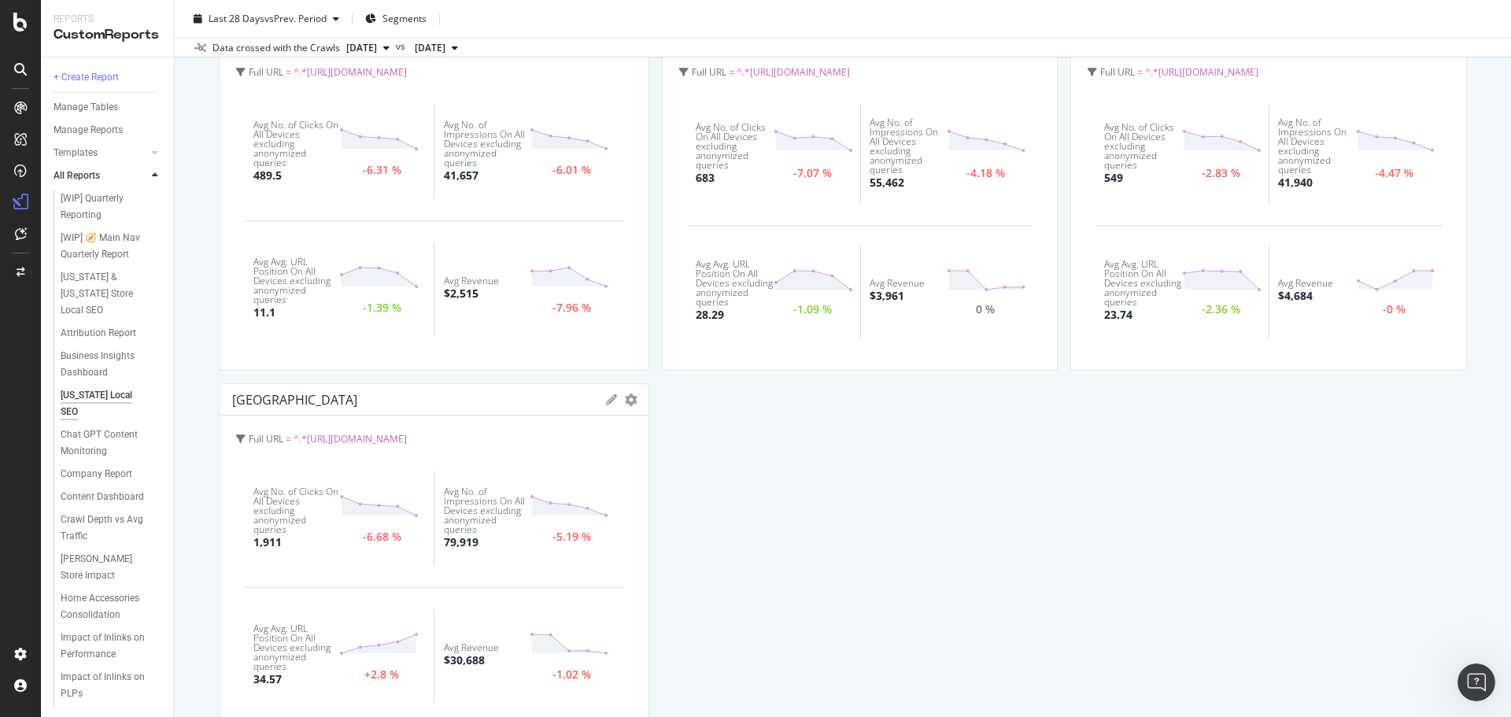
scroll to position [2150, 0]
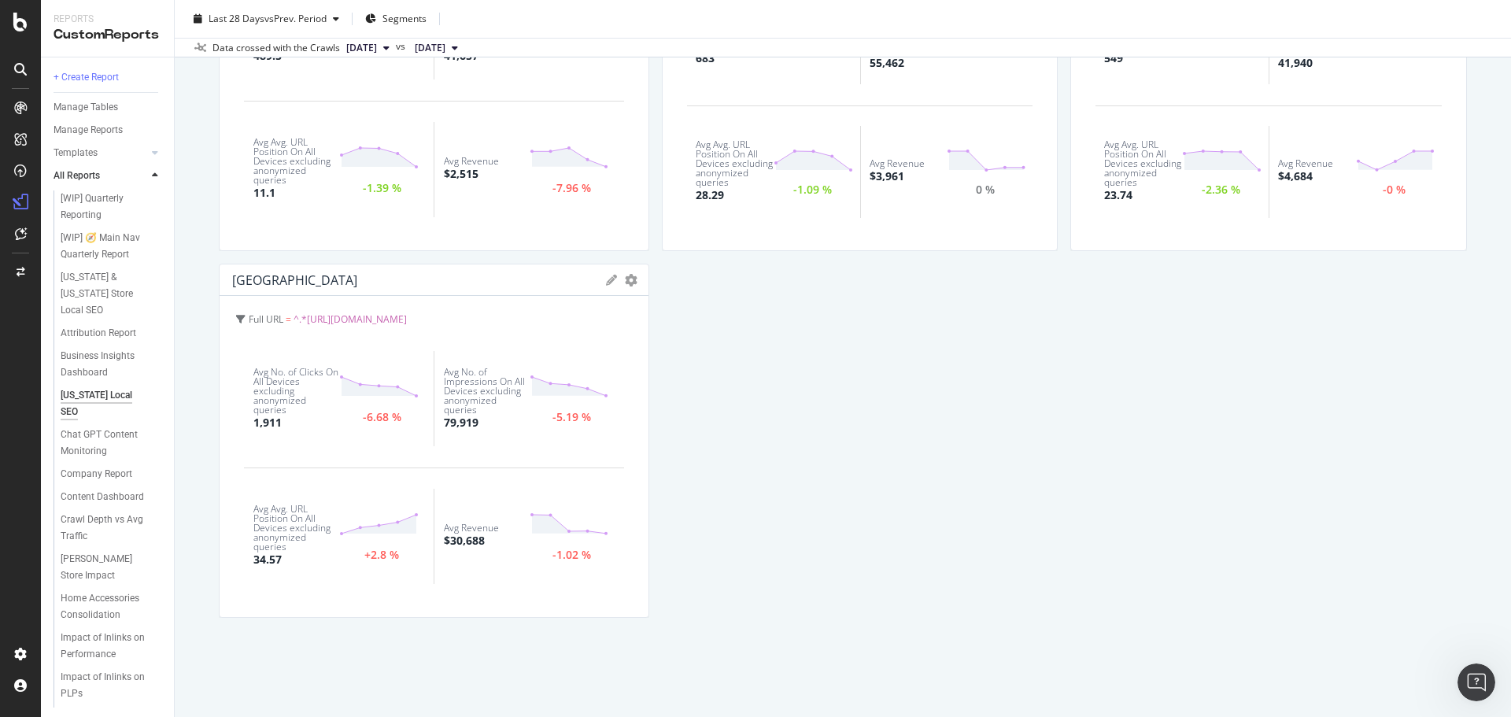
click at [200, 220] on div "California Local SEO California Local SEO Living Spaces Furniture Clone Schedul…" at bounding box center [843, 358] width 1336 height 717
click at [223, 658] on div "California Local SEO California Local SEO Living Spaces Furniture Clone Schedul…" at bounding box center [843, 358] width 1336 height 717
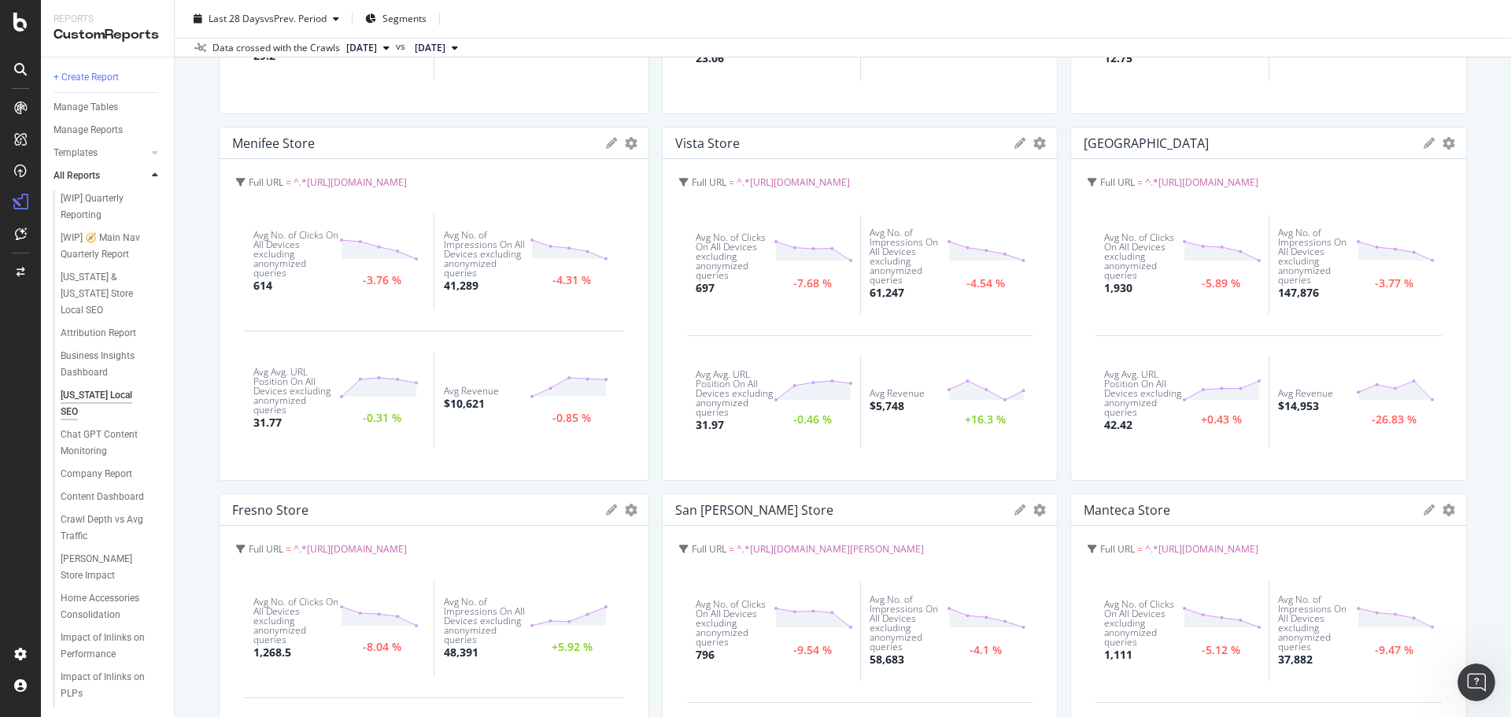
scroll to position [891, 0]
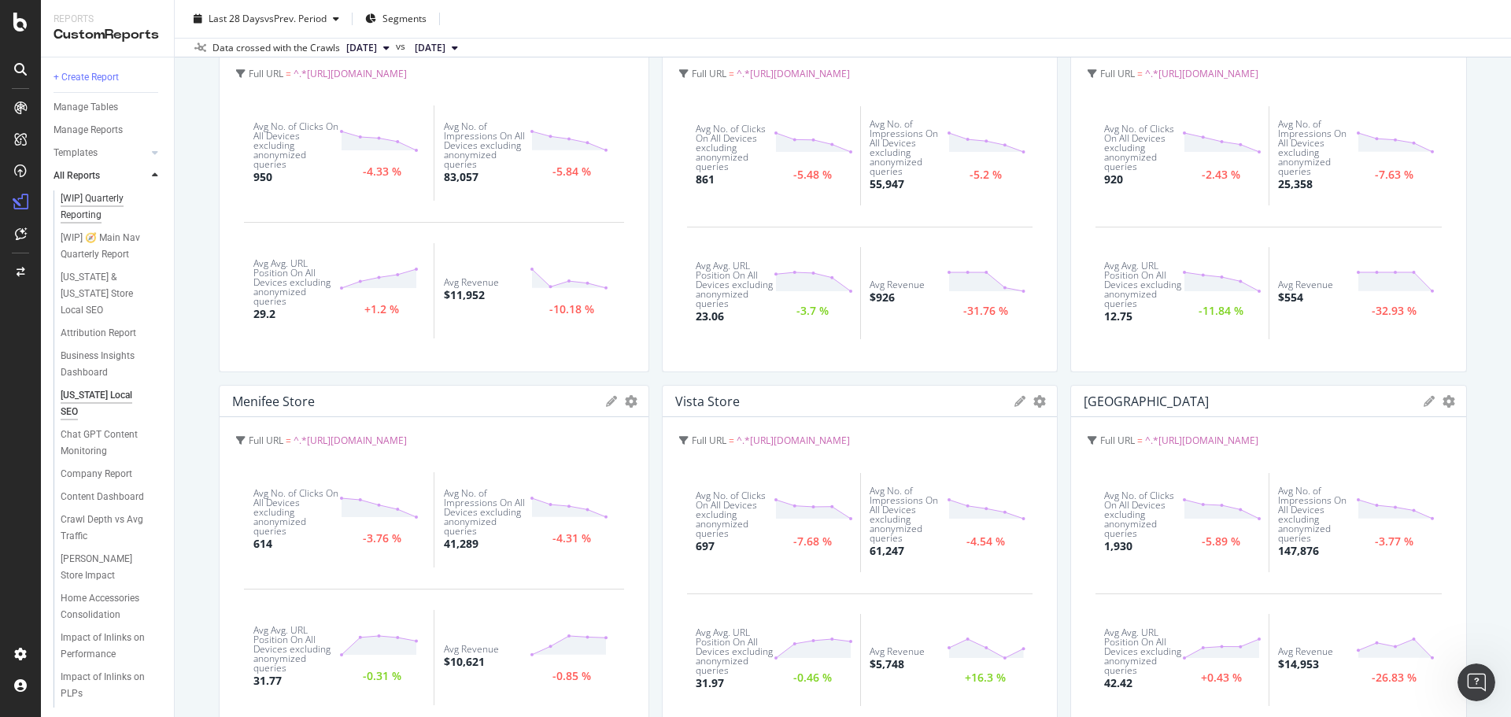
click at [88, 216] on div "[WIP] Quarterly Reporting" at bounding box center [105, 206] width 89 height 33
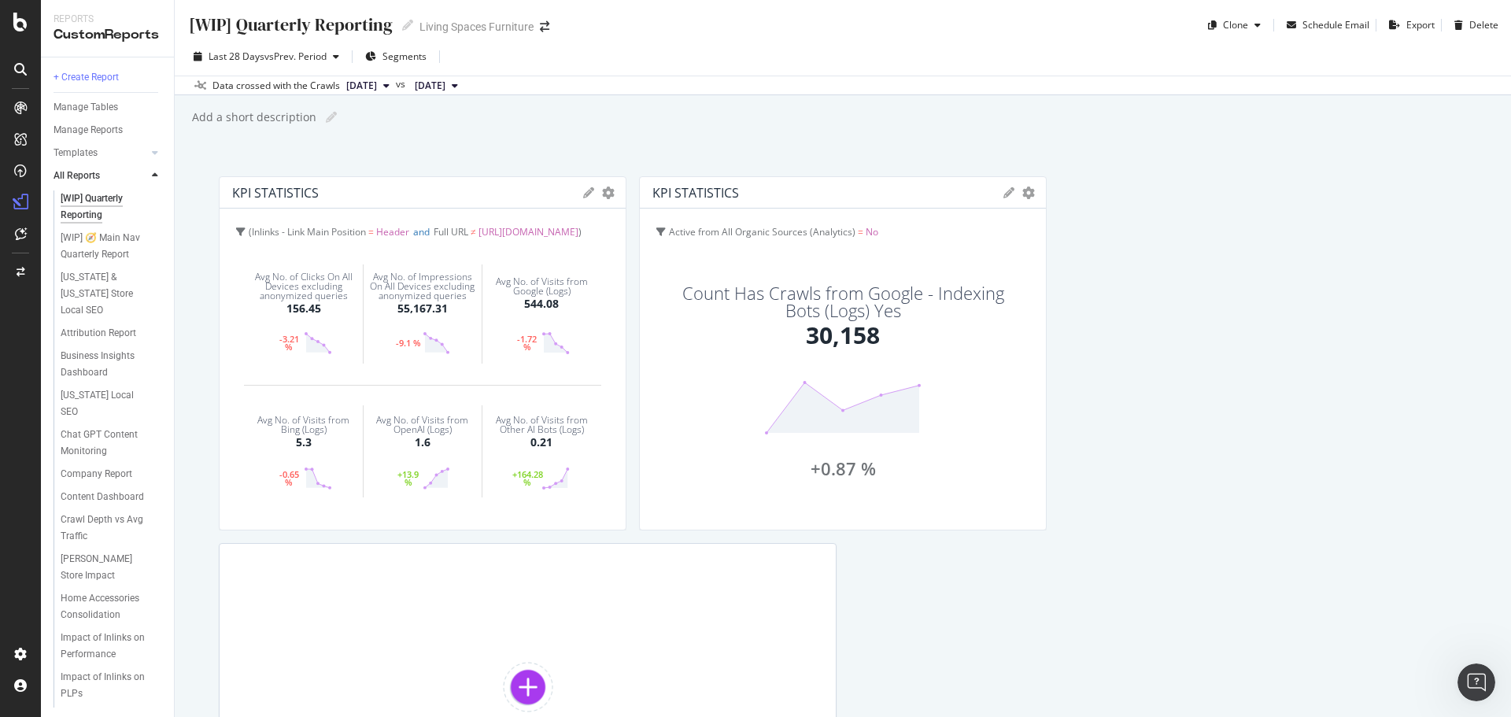
click at [1334, 402] on div "KPI STATISTICS KPIs Table Edit KPIs Edit Filter Export as CSV Delete Add to Cus…" at bounding box center [843, 516] width 1248 height 681
click at [1237, 394] on div "KPI STATISTICS KPIs Table Edit KPIs Edit Filter Export as CSV Delete Add to Cus…" at bounding box center [843, 516] width 1248 height 681
click at [1191, 398] on div "KPI STATISTICS KPIs Table Edit KPIs Edit Filter Export as CSV Delete Add to Cus…" at bounding box center [843, 516] width 1248 height 681
click at [1220, 525] on div "KPI STATISTICS KPIs Table Edit KPIs Edit Filter Export as CSV Delete Add to Cus…" at bounding box center [843, 516] width 1248 height 681
click at [1219, 524] on div "KPI STATISTICS KPIs Table Edit KPIs Edit Filter Export as CSV Delete Add to Cus…" at bounding box center [843, 516] width 1248 height 681
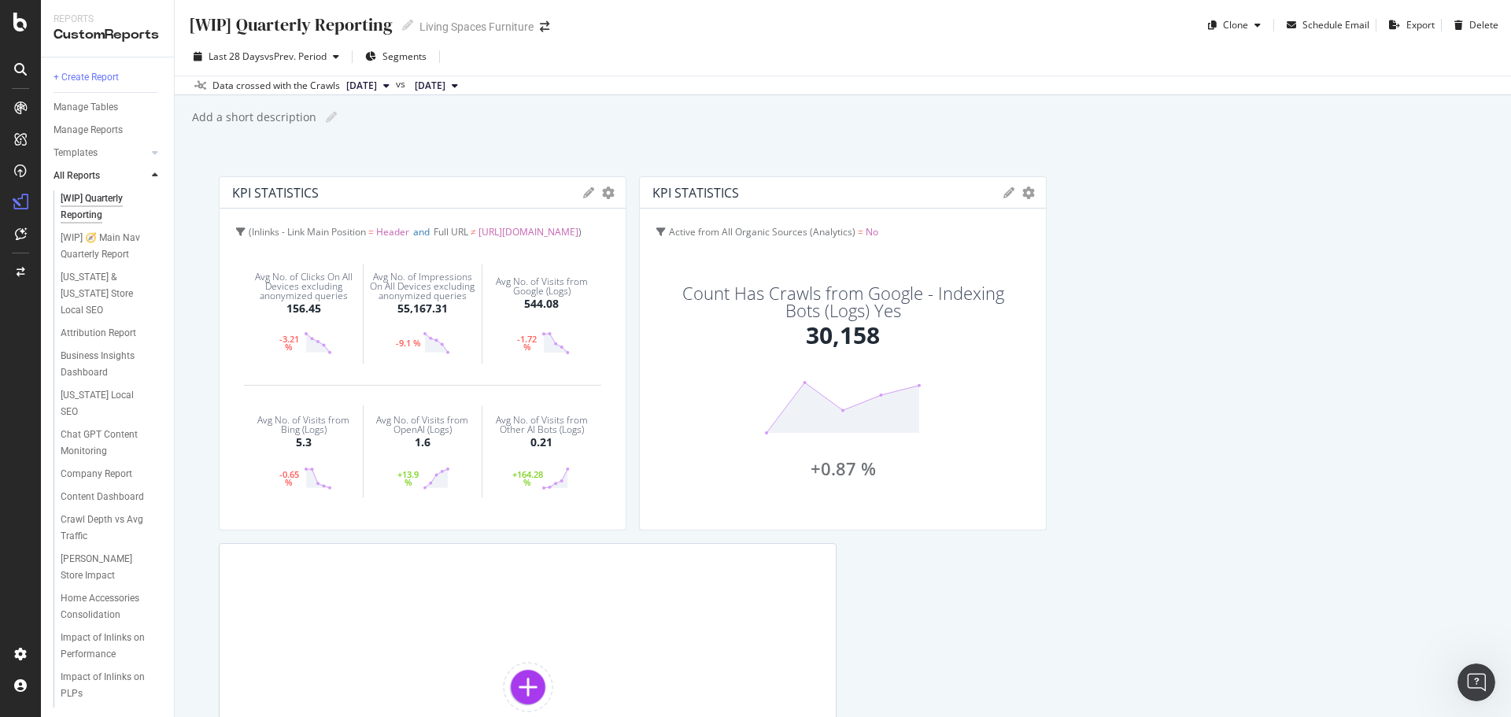
click at [1219, 524] on div "KPI STATISTICS KPIs Table Edit KPIs Edit Filter Export as CSV Delete Add to Cus…" at bounding box center [843, 516] width 1248 height 681
click at [1219, 523] on div "KPI STATISTICS KPIs Table Edit KPIs Edit Filter Export as CSV Delete Add to Cus…" at bounding box center [843, 516] width 1248 height 681
